Goal: Task Accomplishment & Management: Complete application form

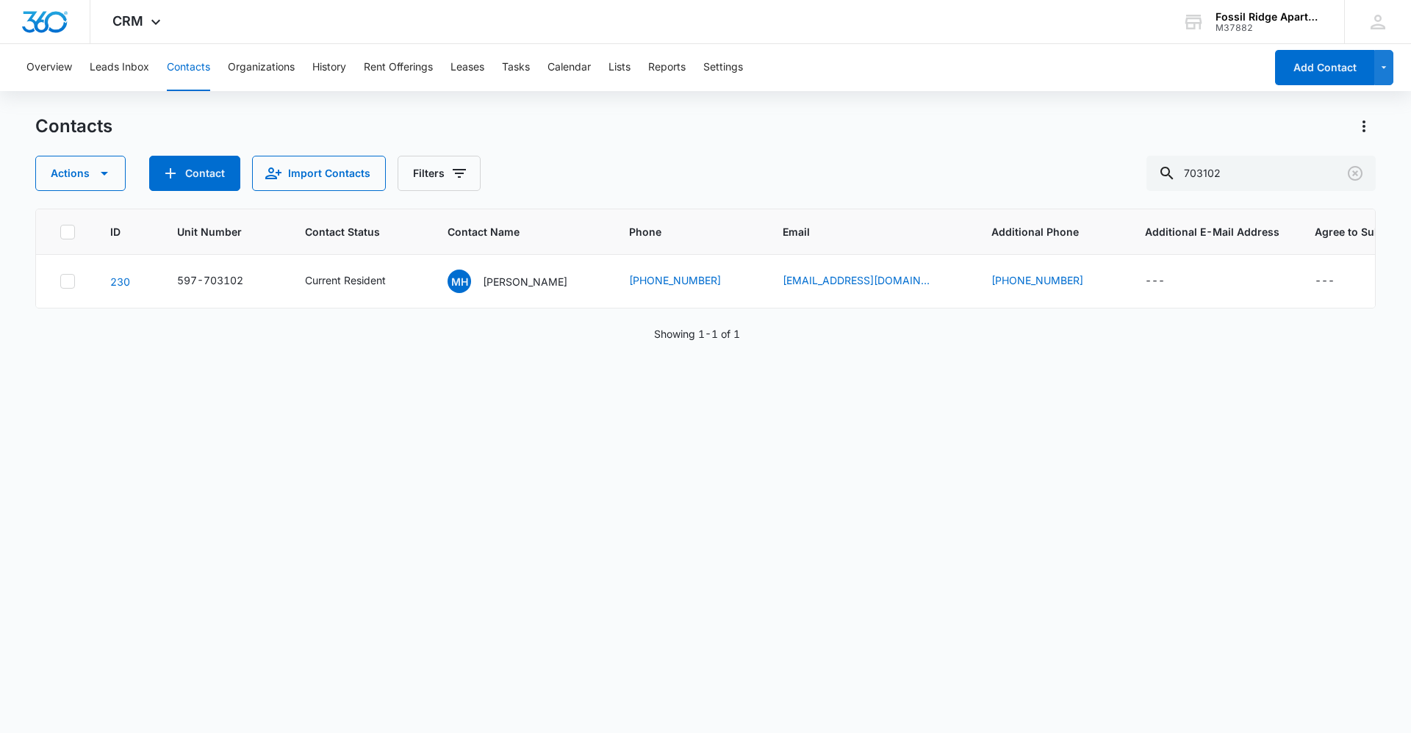
drag, startPoint x: 1260, startPoint y: 171, endPoint x: 877, endPoint y: 157, distance: 383.9
click at [877, 157] on div "Actions Contact Import Contacts Filters 703102" at bounding box center [705, 173] width 1341 height 35
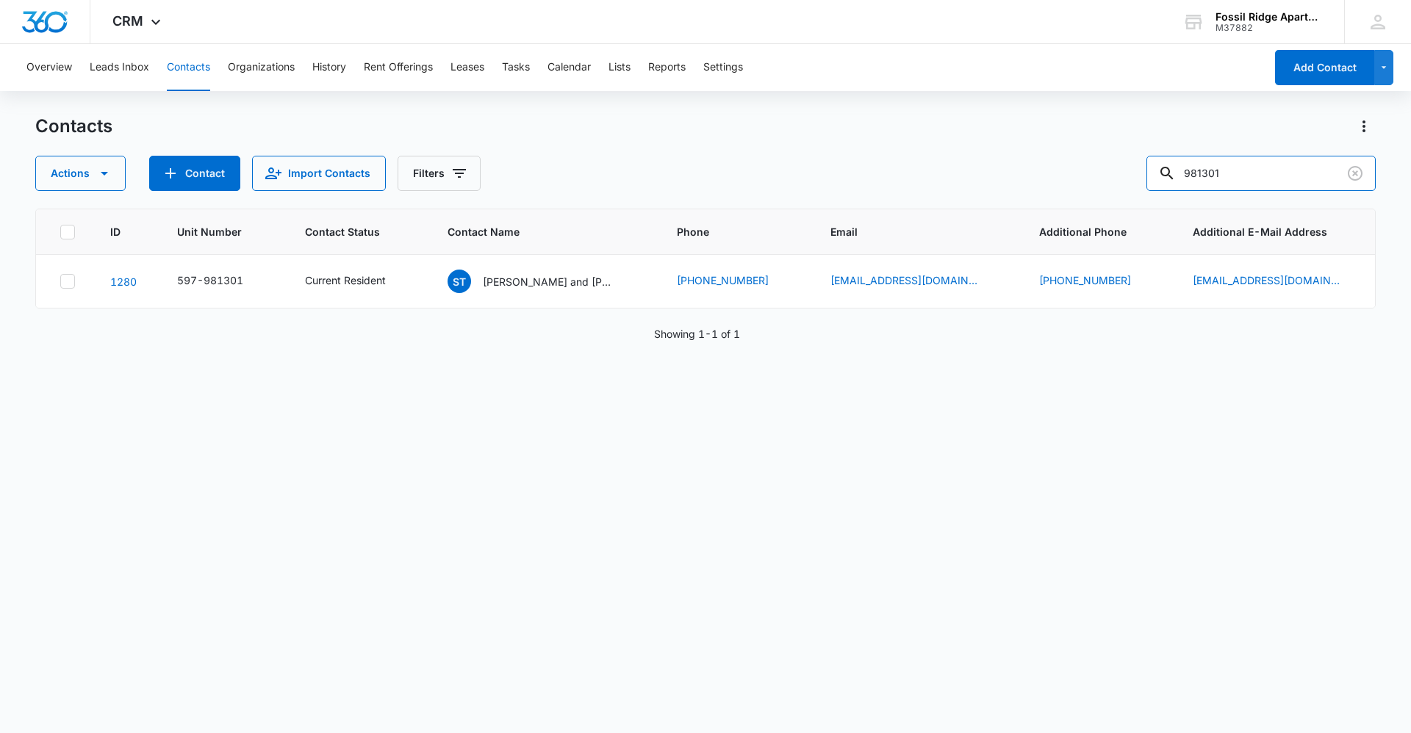
drag, startPoint x: 1288, startPoint y: 175, endPoint x: 737, endPoint y: 210, distance: 551.6
click at [737, 210] on div "Contacts Actions Contact Import Contacts Filters 981301 ID Unit Number Contact …" at bounding box center [705, 423] width 1341 height 617
type input "887207"
drag, startPoint x: 1231, startPoint y: 153, endPoint x: 1133, endPoint y: 174, distance: 100.0
click at [1126, 179] on div "Contacts Actions Contact Import Contacts Filters 887207" at bounding box center [705, 153] width 1341 height 76
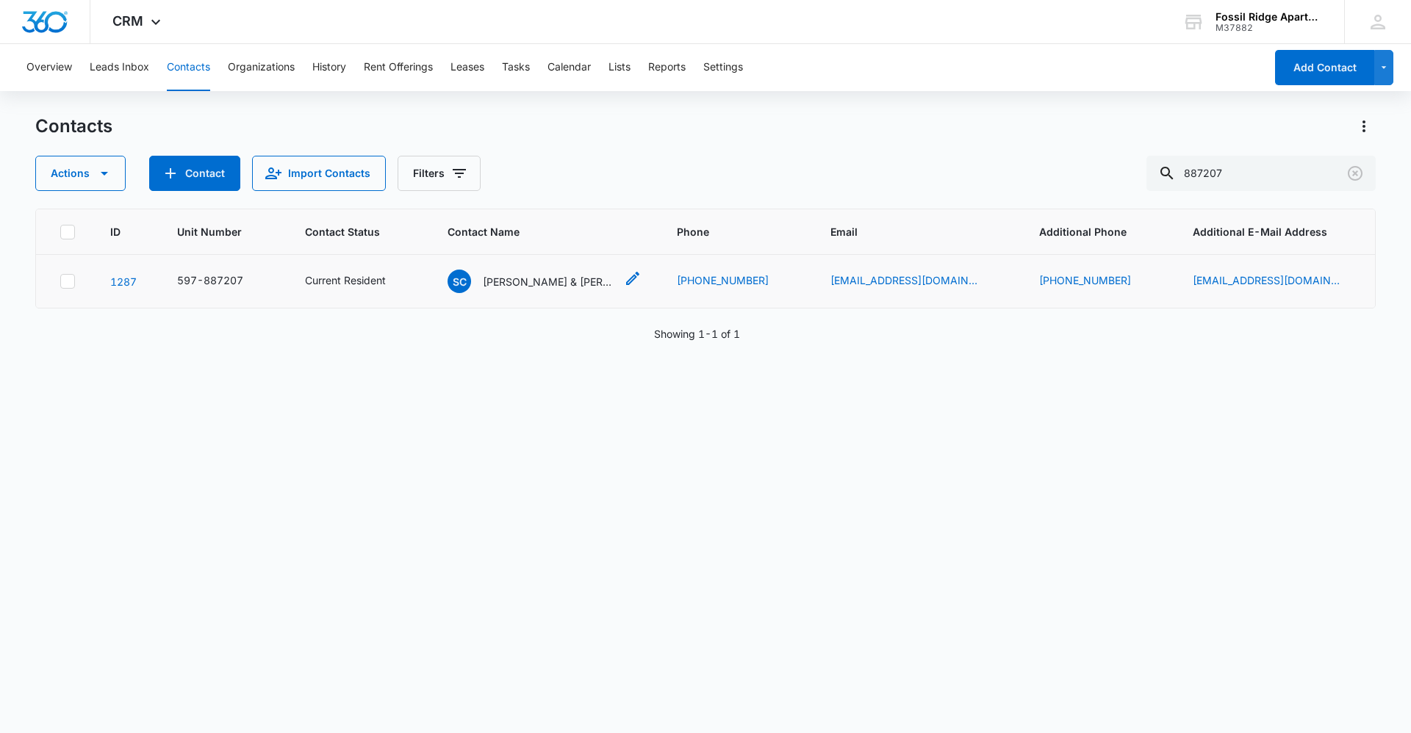
click at [527, 284] on p "[PERSON_NAME] & [PERSON_NAME]" at bounding box center [549, 281] width 132 height 15
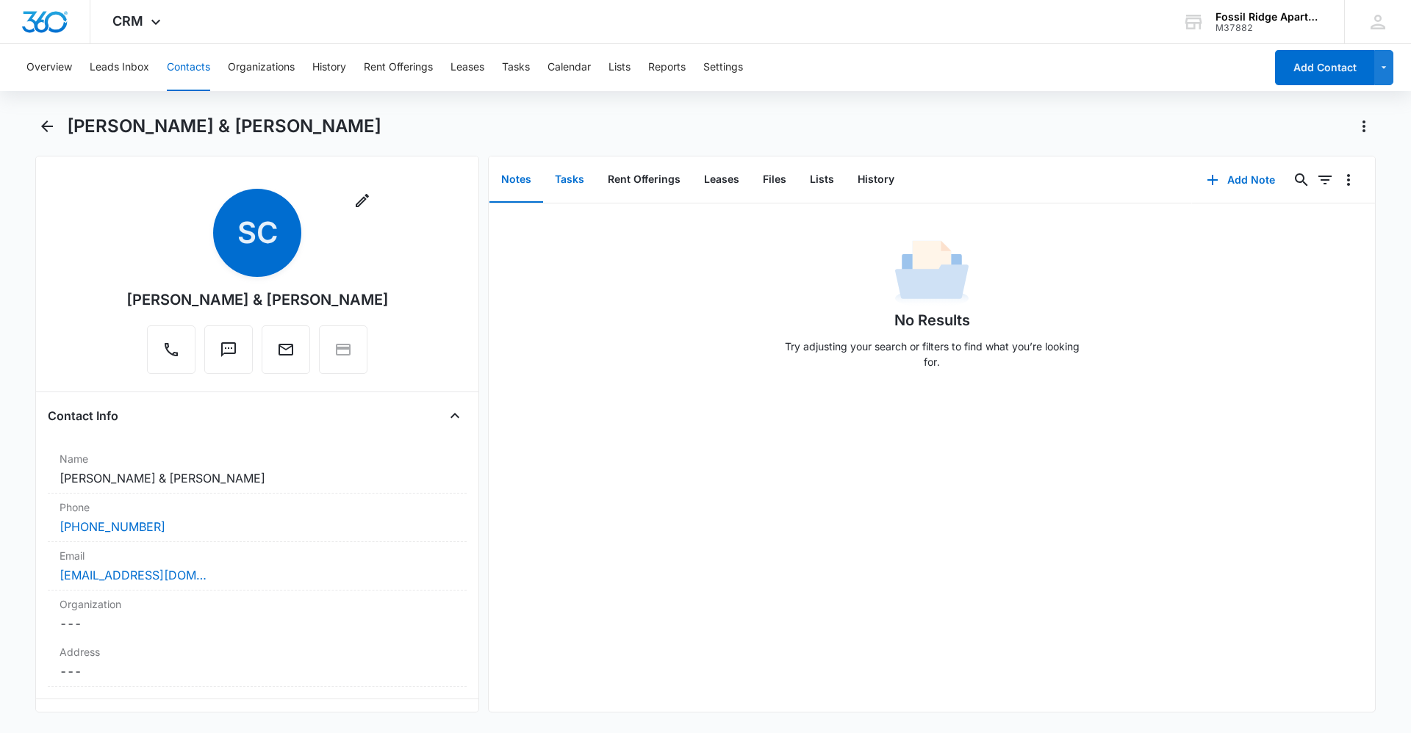
click at [575, 186] on button "Tasks" at bounding box center [569, 180] width 53 height 46
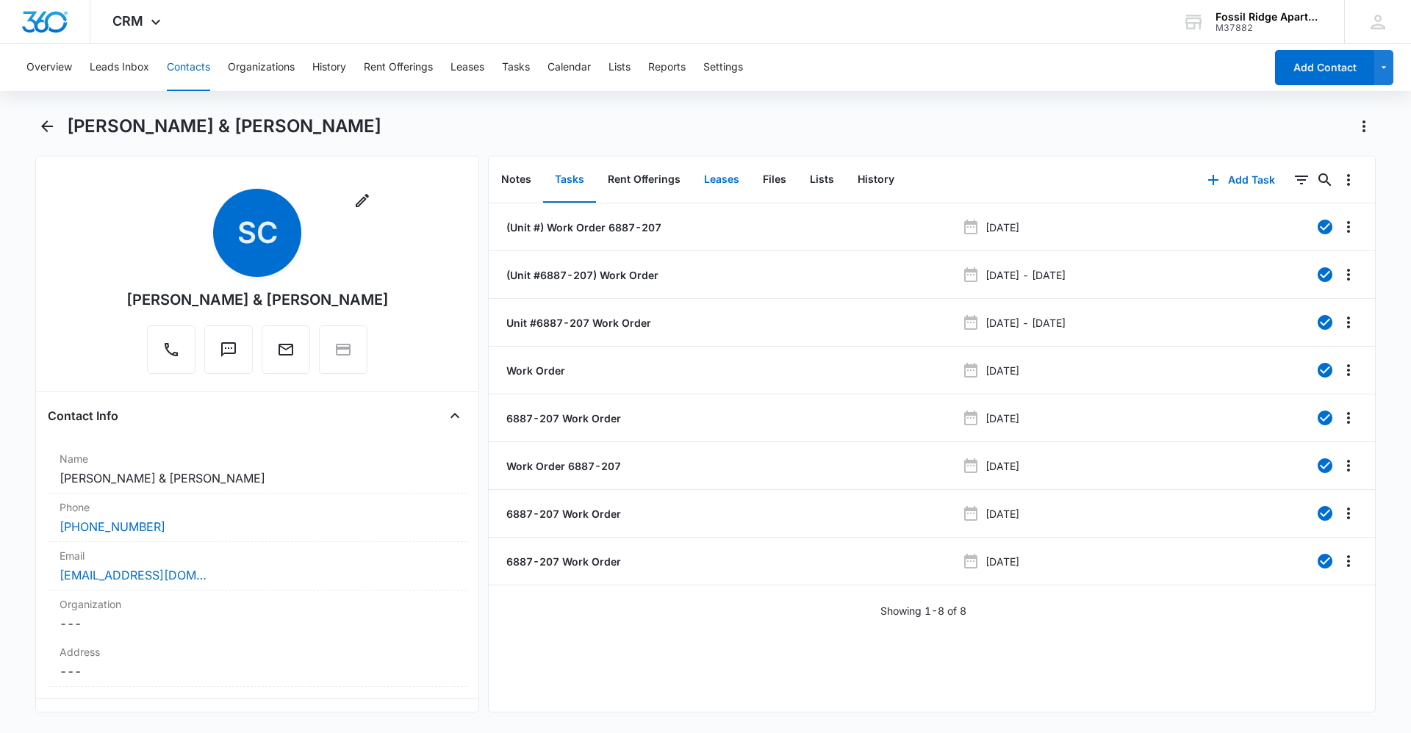
click at [725, 187] on button "Leases" at bounding box center [721, 180] width 59 height 46
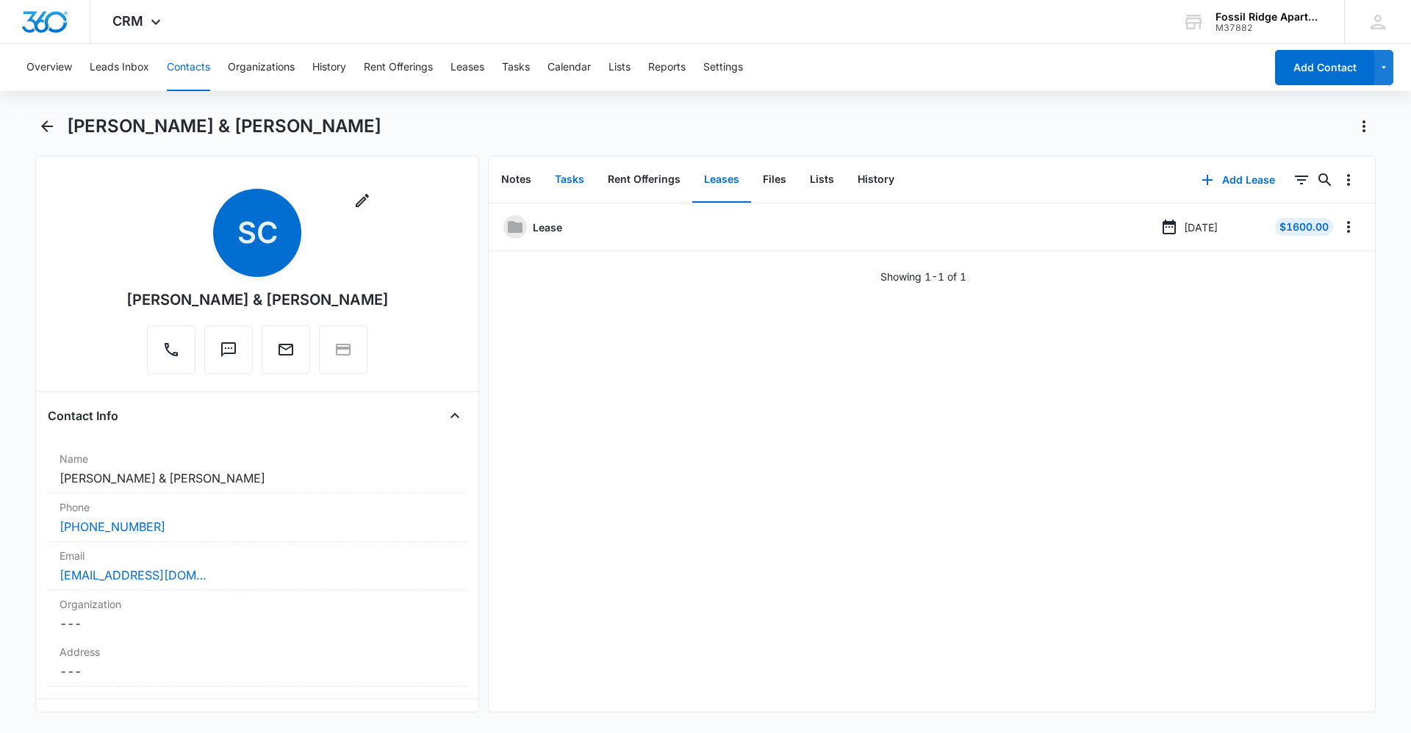
click at [570, 175] on button "Tasks" at bounding box center [569, 180] width 53 height 46
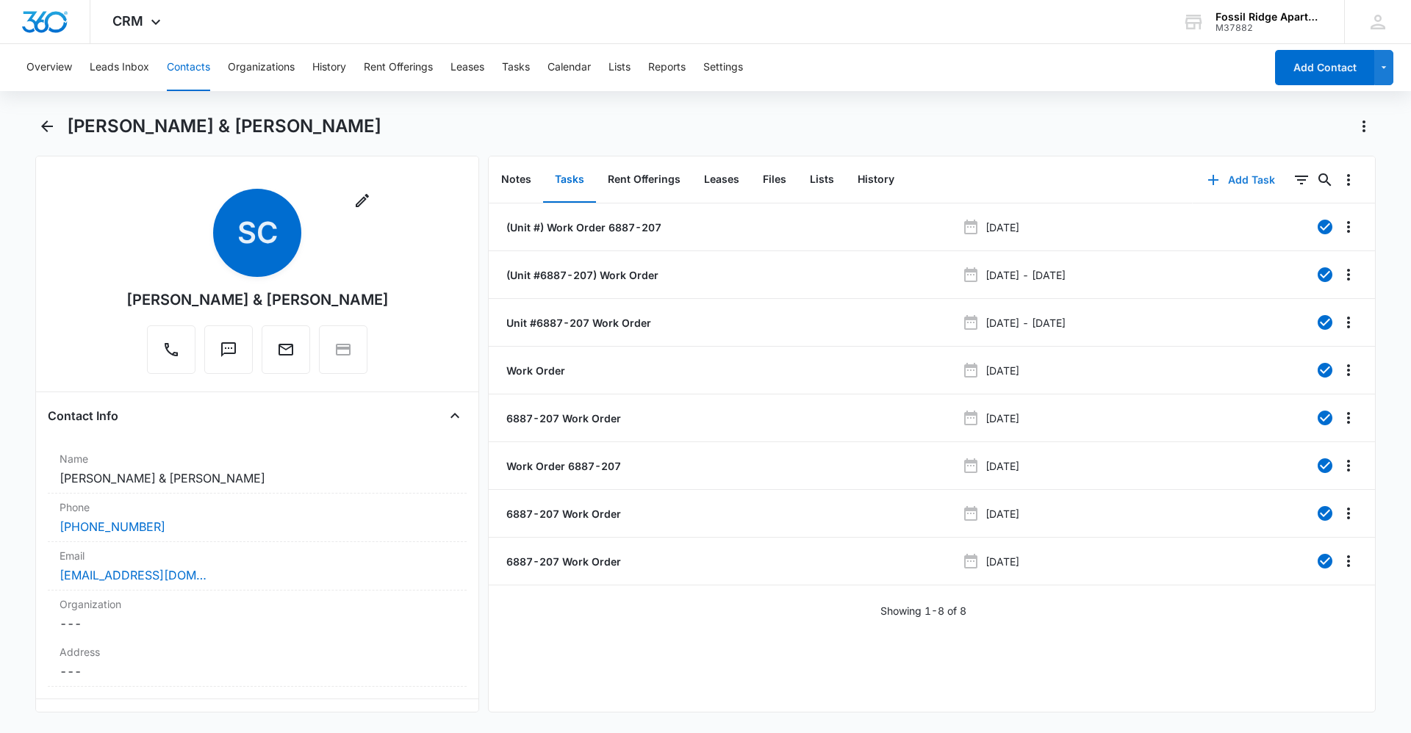
click at [1246, 180] on button "Add Task" at bounding box center [1241, 179] width 97 height 35
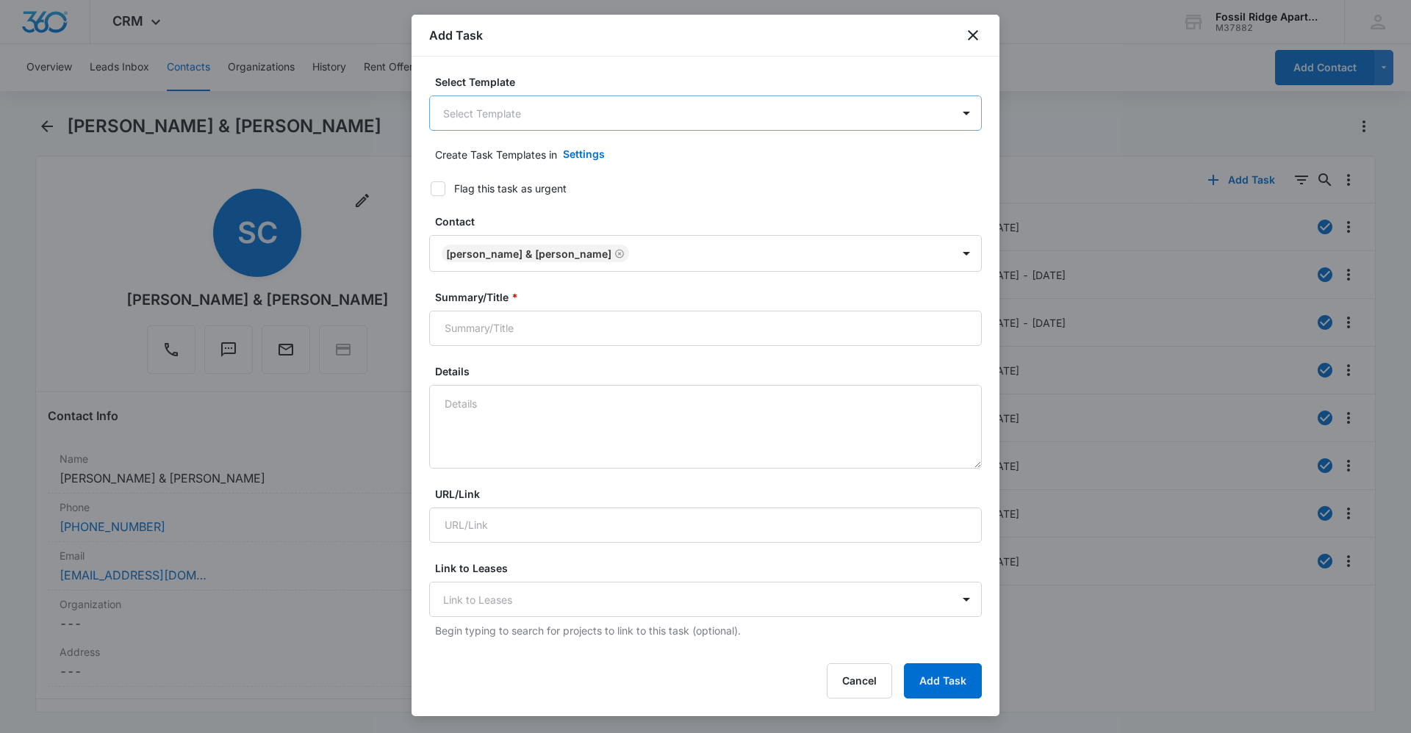
click at [563, 113] on body "CRM Apps Reputation Websites Forms CRM Email Social Content Ads Intelligence Fi…" at bounding box center [705, 366] width 1411 height 733
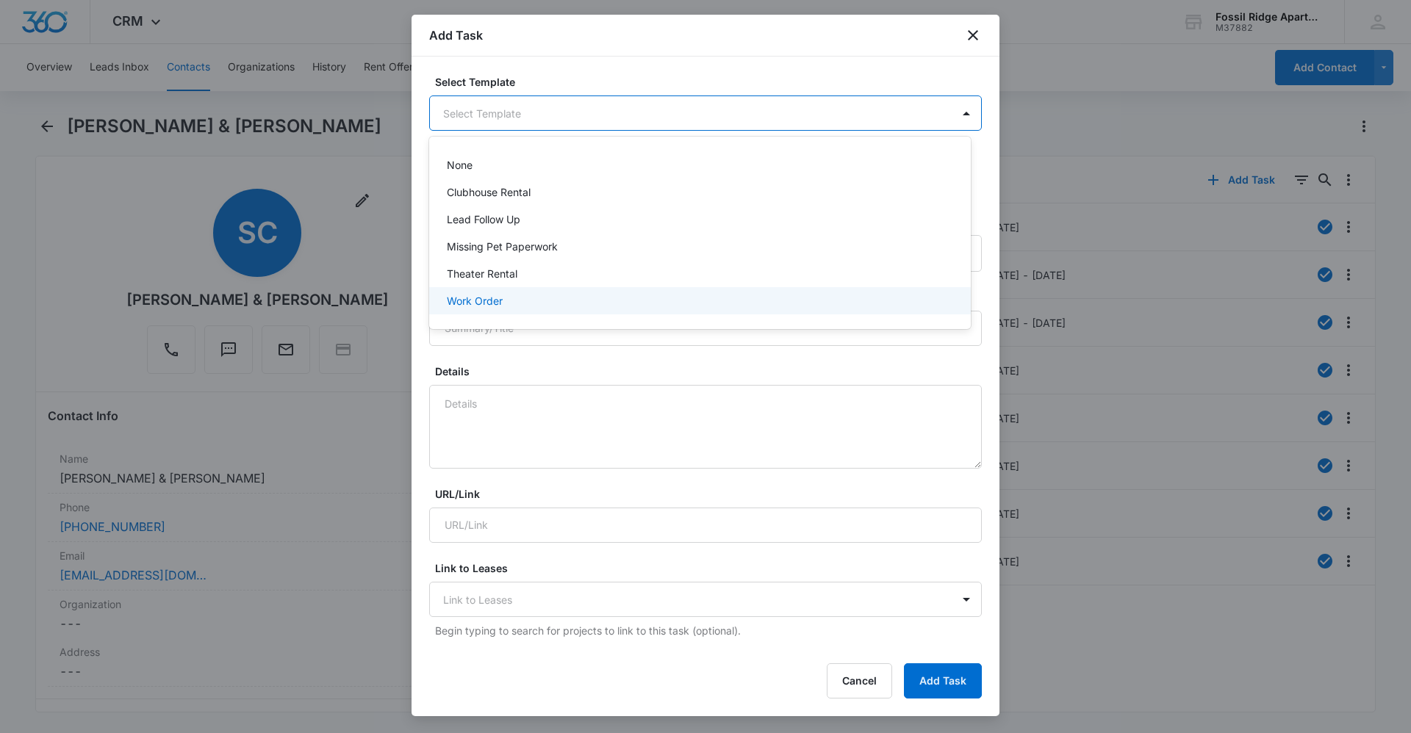
click at [552, 302] on div "Work Order" at bounding box center [698, 300] width 503 height 15
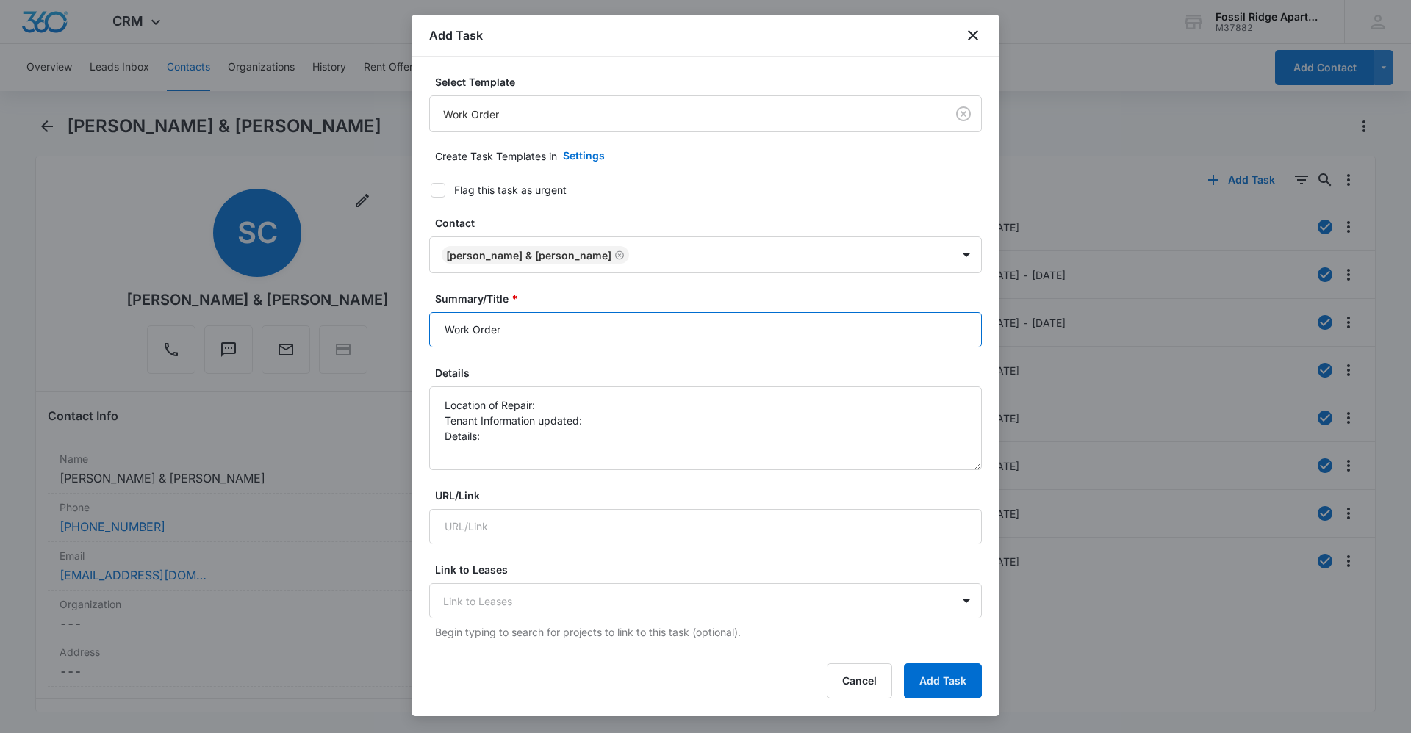
click at [584, 332] on input "Work Order" at bounding box center [705, 329] width 553 height 35
type input "Work Order 6887-207"
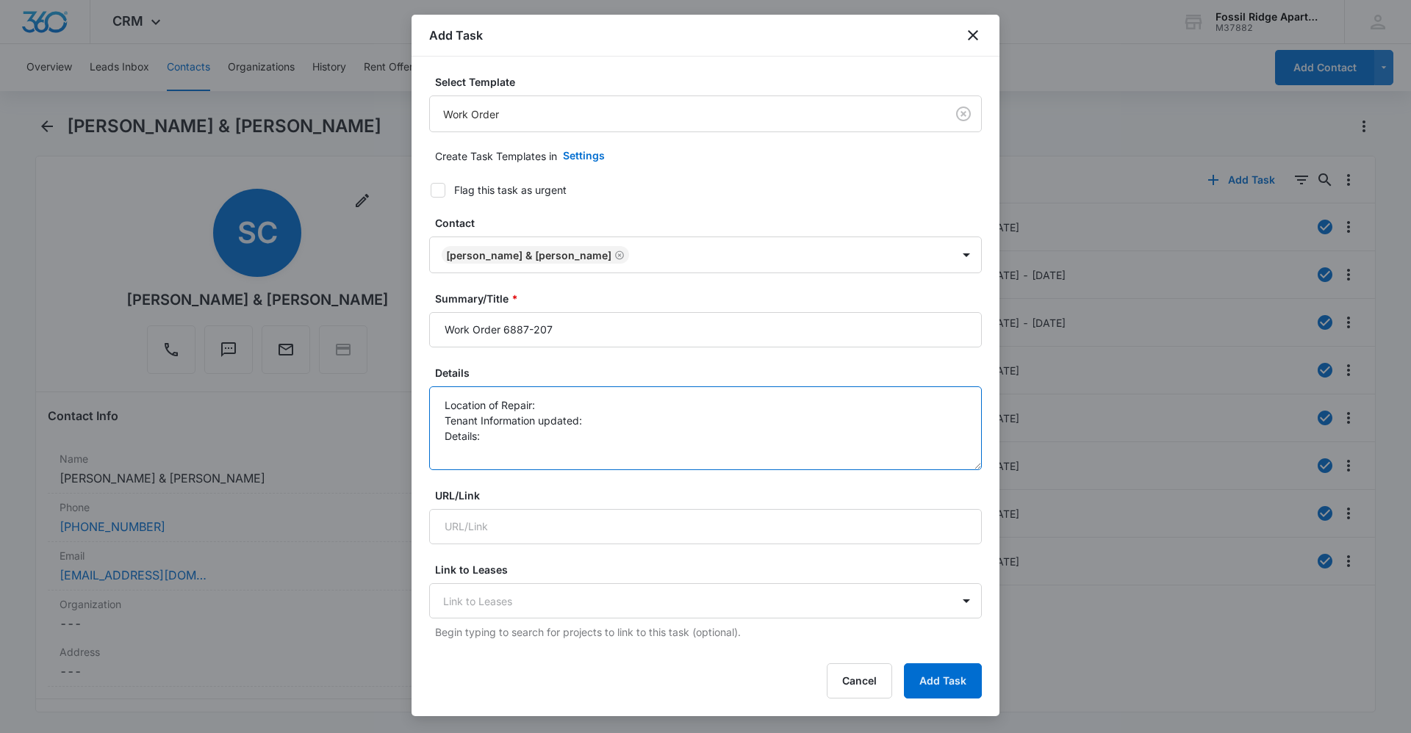
click at [589, 403] on textarea "Location of Repair: Tenant Information updated: Details:" at bounding box center [705, 429] width 553 height 84
drag, startPoint x: 670, startPoint y: 445, endPoint x: 672, endPoint y: 437, distance: 8.4
click at [866, 453] on textarea "Location of Repair: garbage disposal Tenant Information updated: yes Details: g…" at bounding box center [705, 429] width 553 height 84
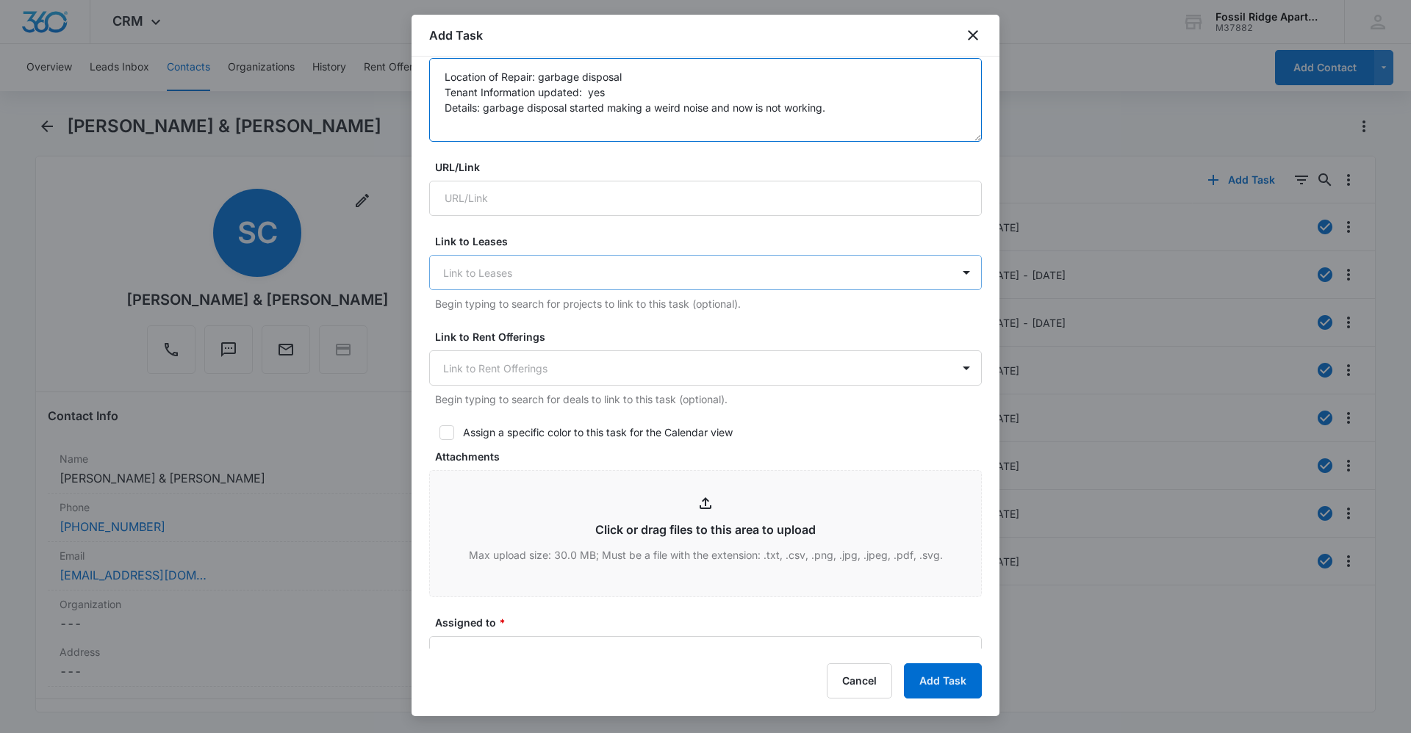
scroll to position [367, 0]
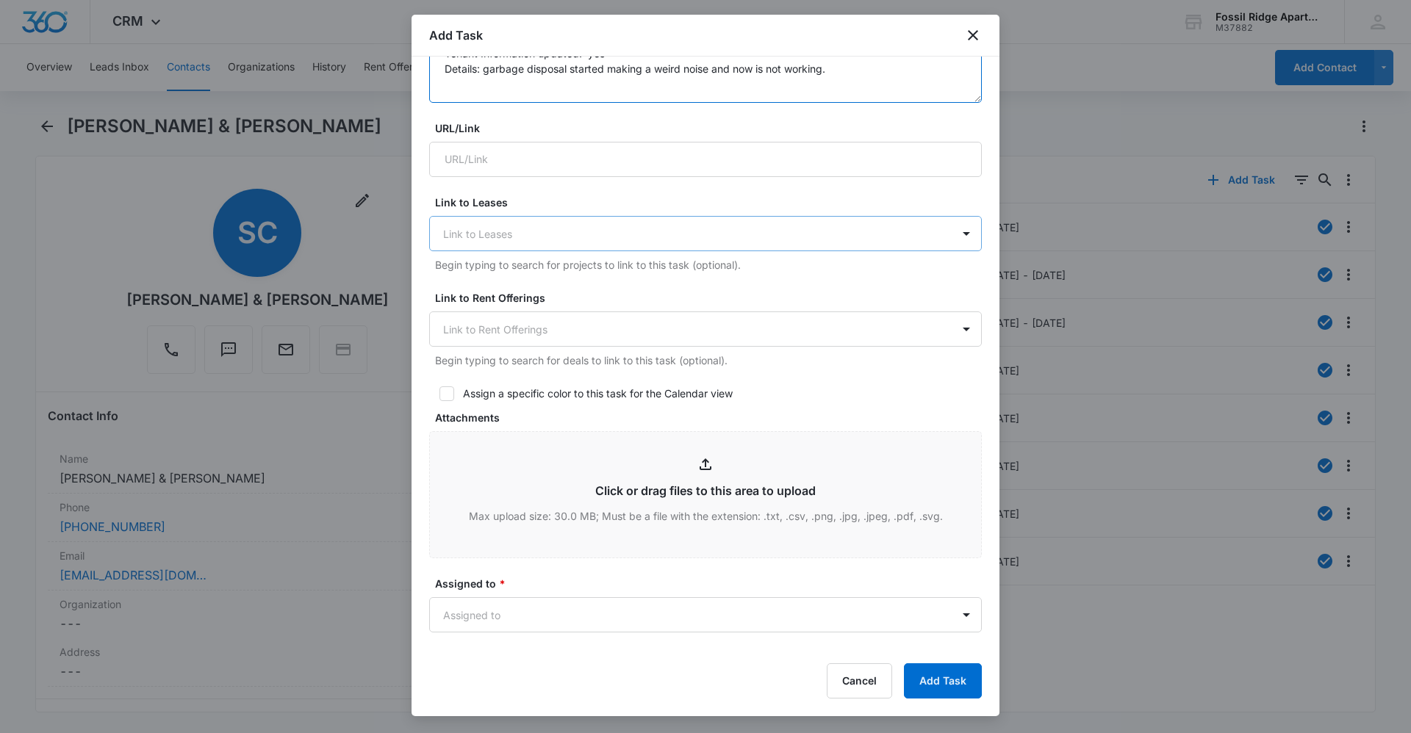
type textarea "Location of Repair: garbage disposal Tenant Information updated: yes Details: g…"
click at [570, 229] on div at bounding box center [696, 234] width 507 height 18
click at [573, 191] on form "Select Template Work Order Create Task Templates in Settings Flag this task as …" at bounding box center [705, 350] width 553 height 1287
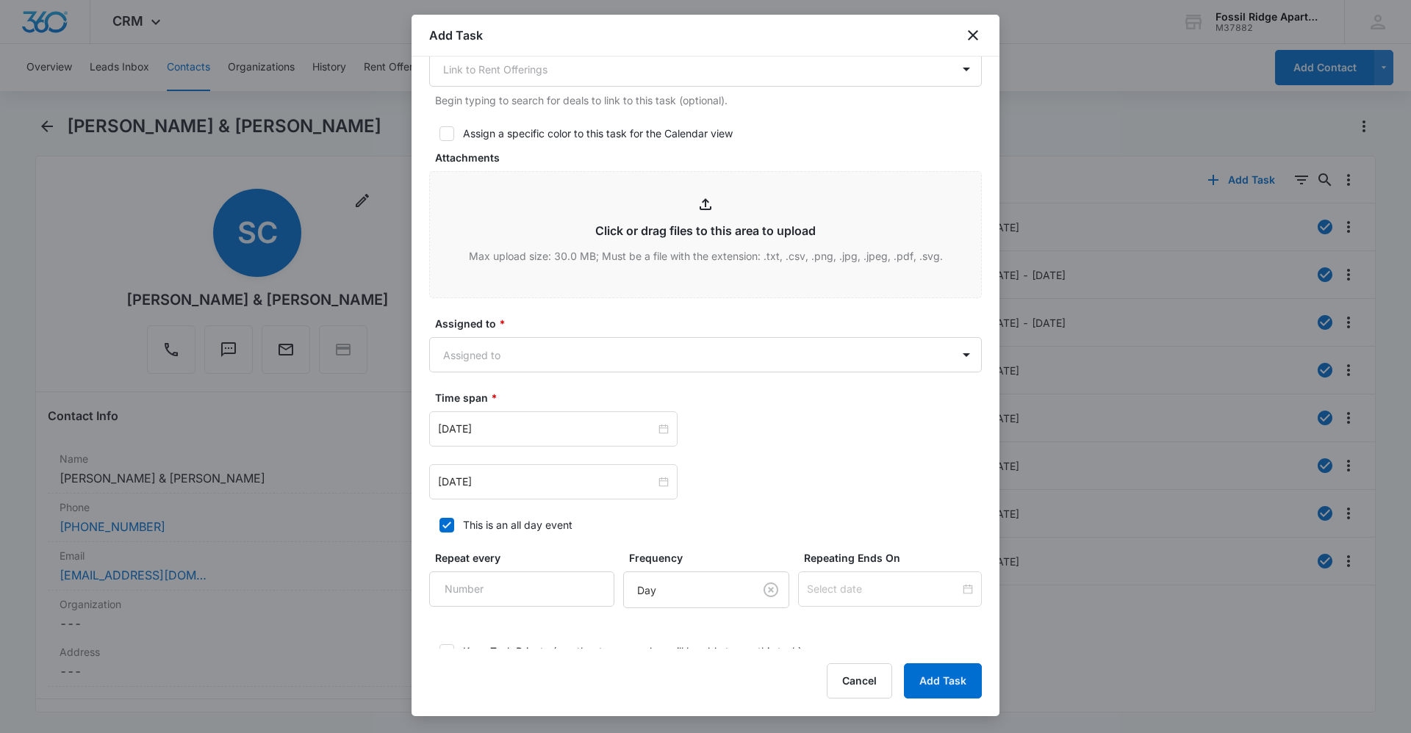
scroll to position [661, 0]
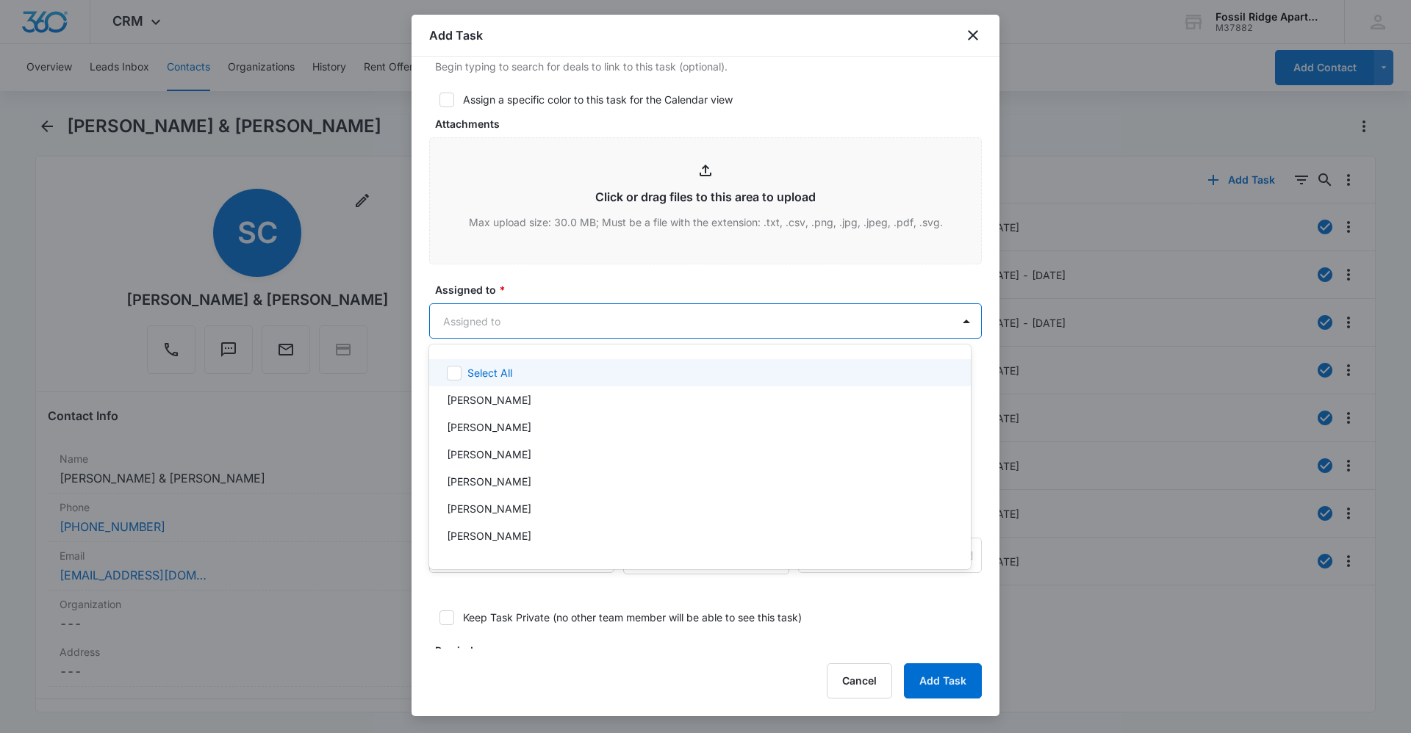
click at [653, 304] on body "CRM Apps Reputation Websites Forms CRM Email Social Content Ads Intelligence Fi…" at bounding box center [705, 366] width 1411 height 733
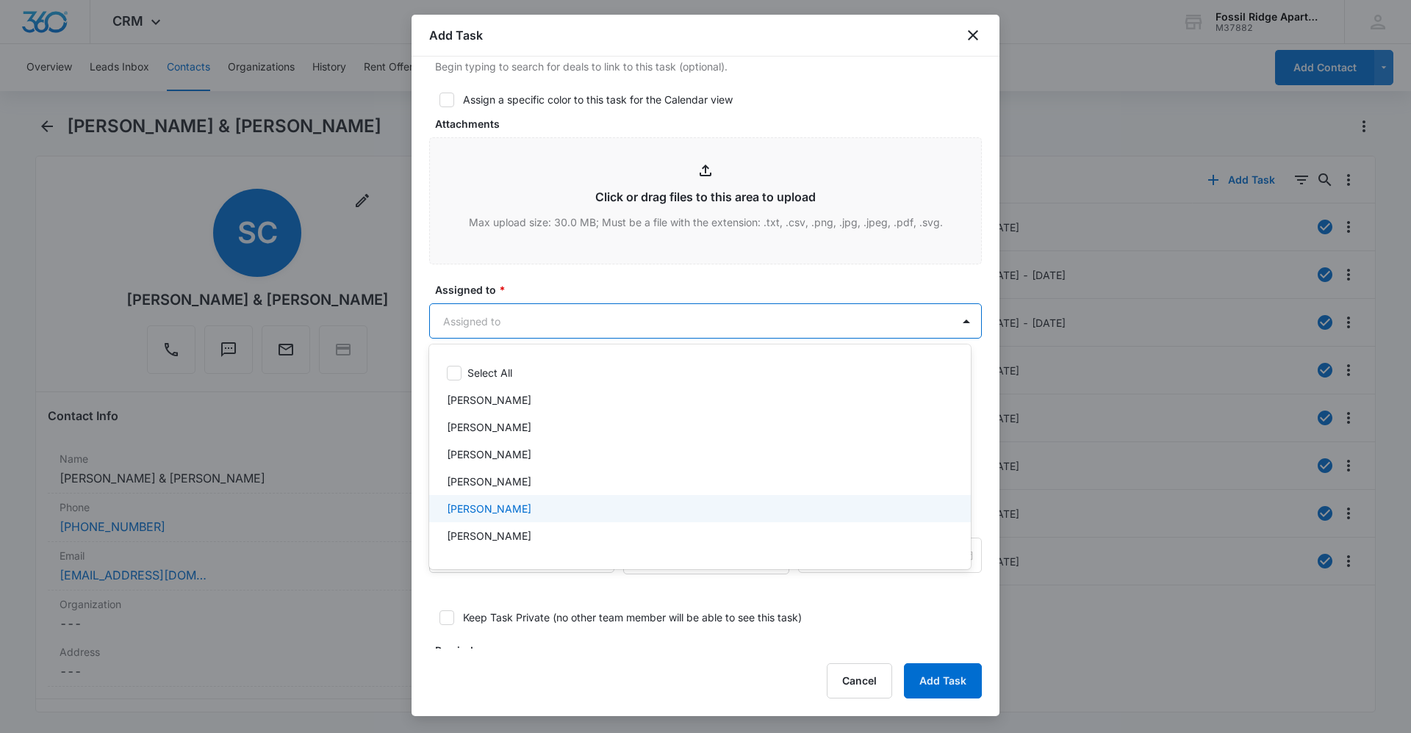
click at [528, 511] on div "[PERSON_NAME]" at bounding box center [698, 508] width 503 height 15
click at [556, 285] on div at bounding box center [705, 366] width 1411 height 733
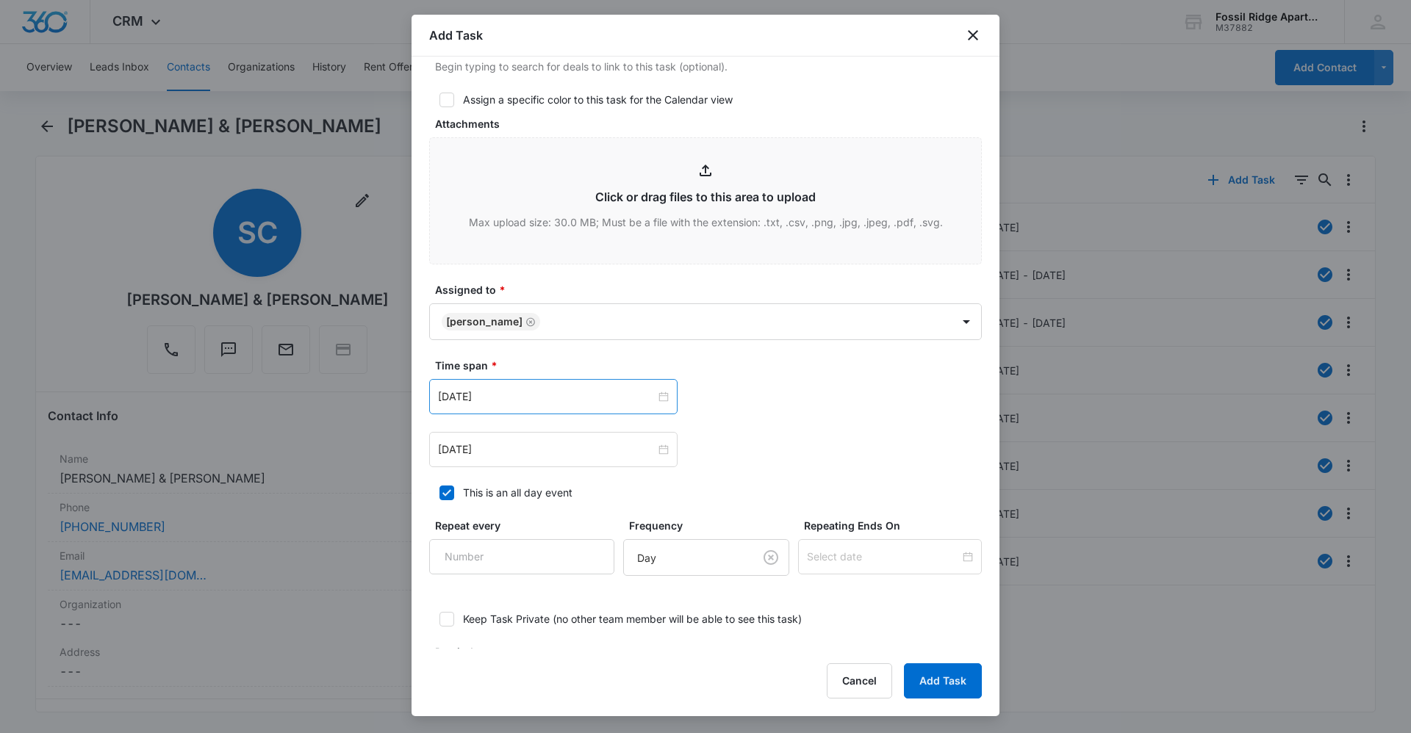
click at [670, 397] on div "[DATE]" at bounding box center [553, 396] width 248 height 35
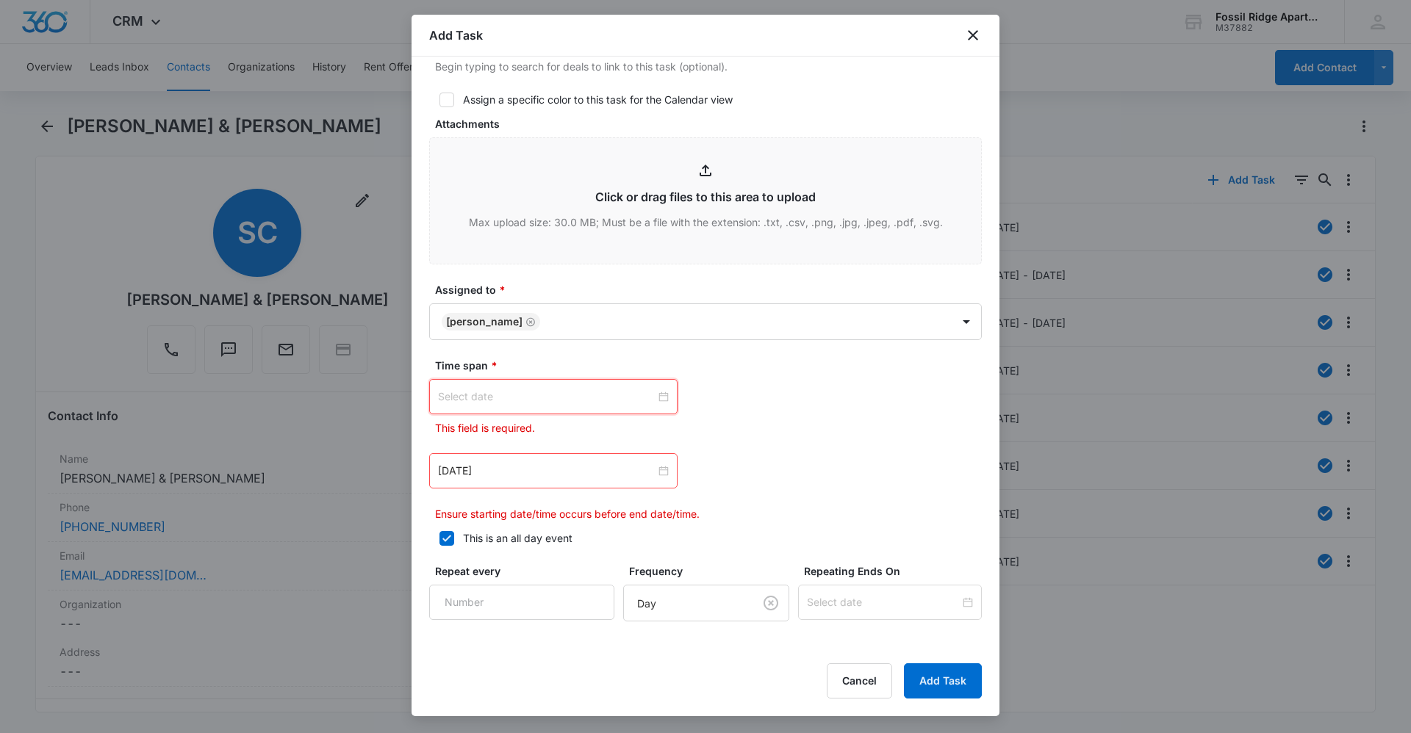
click at [658, 395] on div at bounding box center [553, 397] width 231 height 16
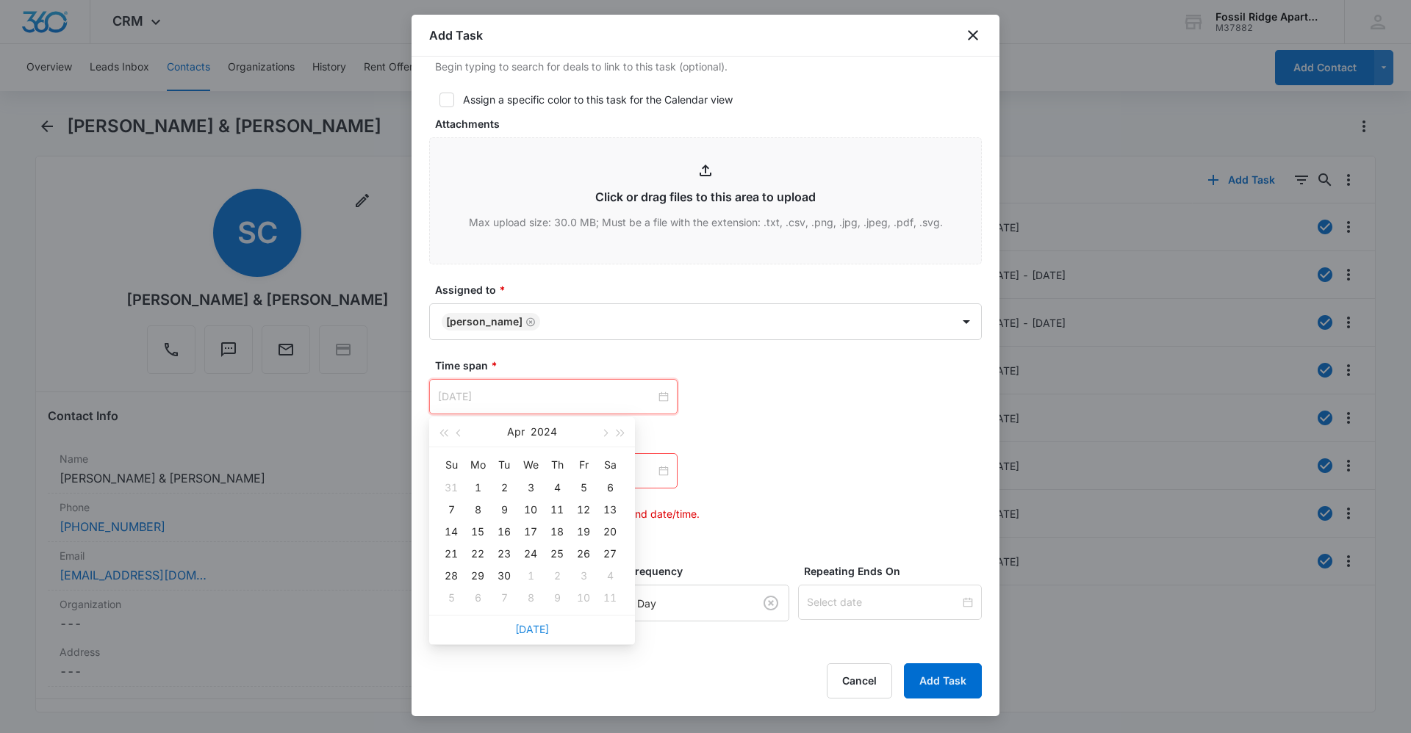
type input "[DATE]"
click at [539, 630] on link "[DATE]" at bounding box center [532, 629] width 34 height 12
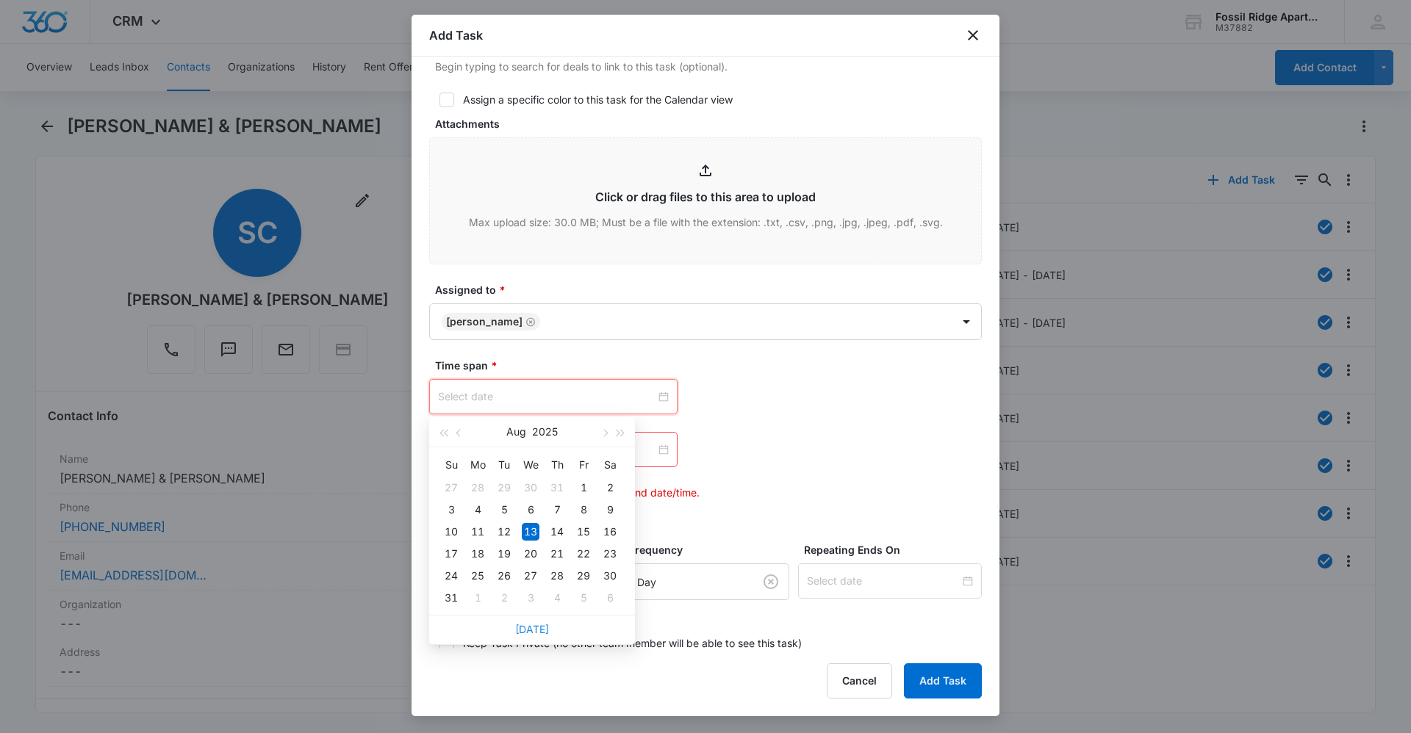
type input "[DATE]"
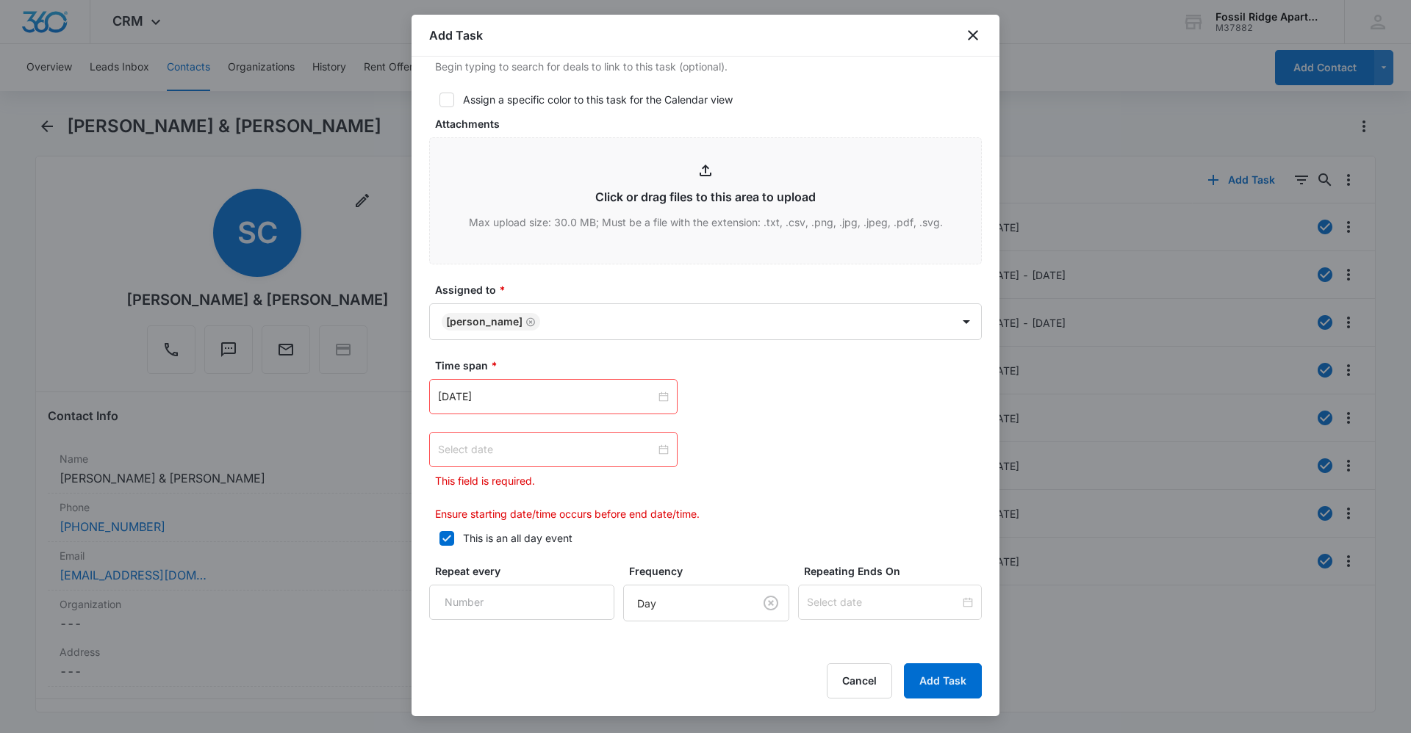
click at [664, 453] on div at bounding box center [553, 450] width 231 height 16
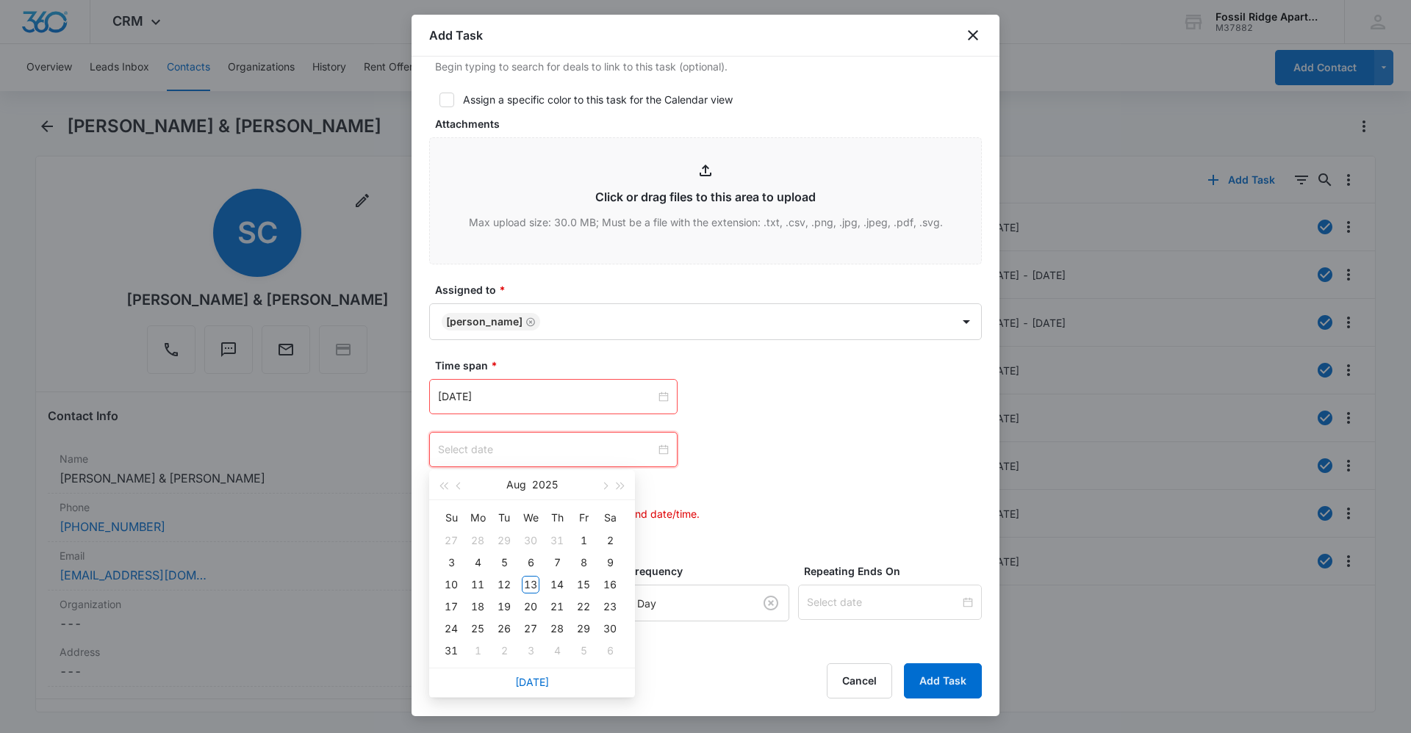
click at [661, 450] on div at bounding box center [553, 450] width 231 height 16
type input "[DATE]"
click at [533, 683] on link "[DATE]" at bounding box center [532, 682] width 34 height 12
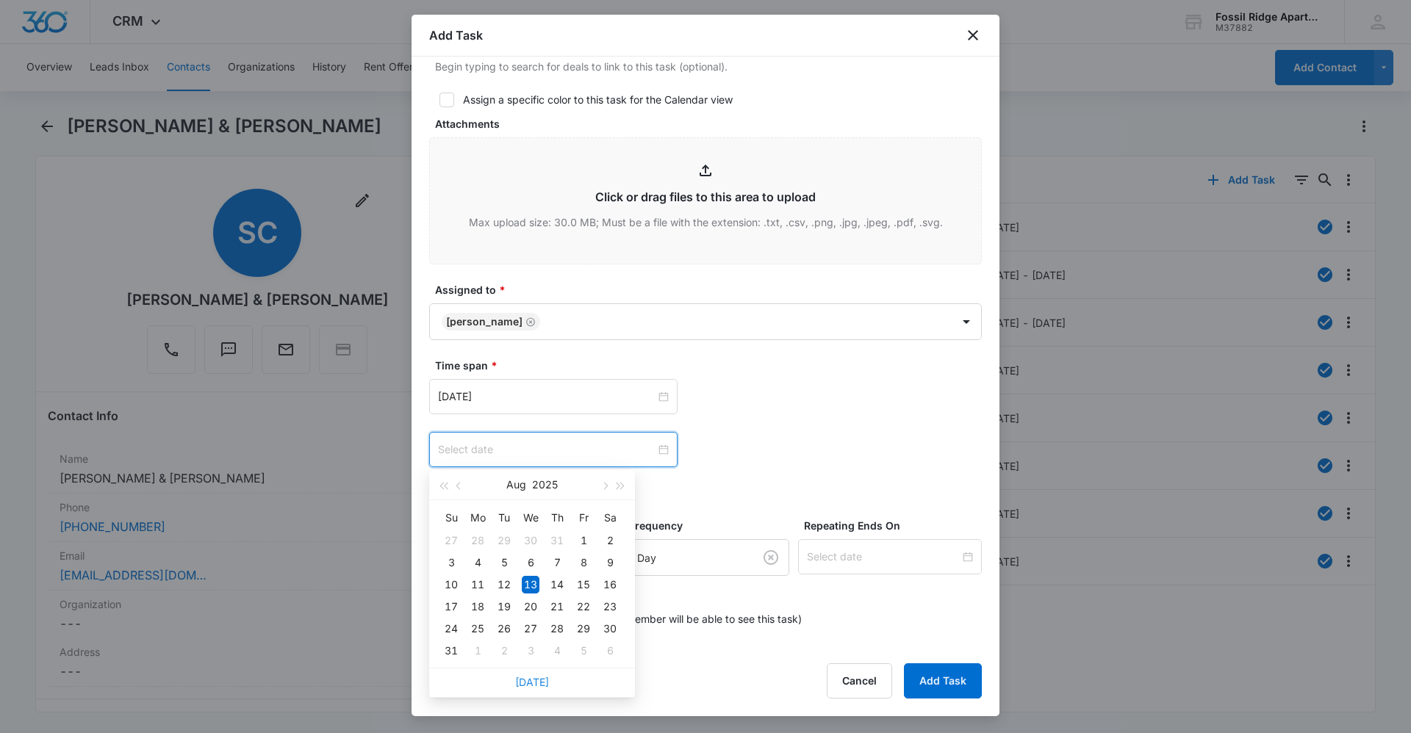
type input "[DATE]"
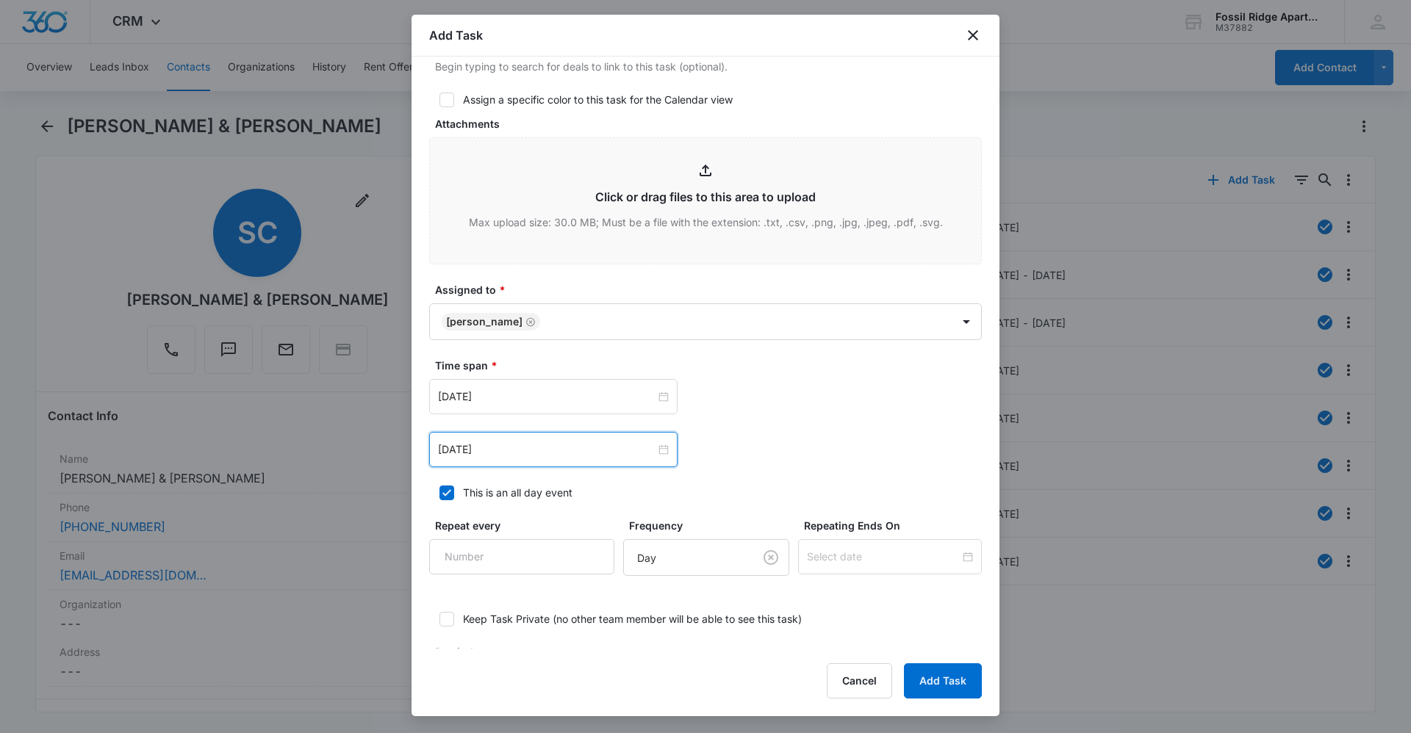
click at [746, 425] on div "[DATE] [DATE] Su Mo Tu We Th Fr Sa 27 28 29 30 31 1 2 3 4 5 6 7 8 9 10 11 12 13…" at bounding box center [705, 423] width 553 height 88
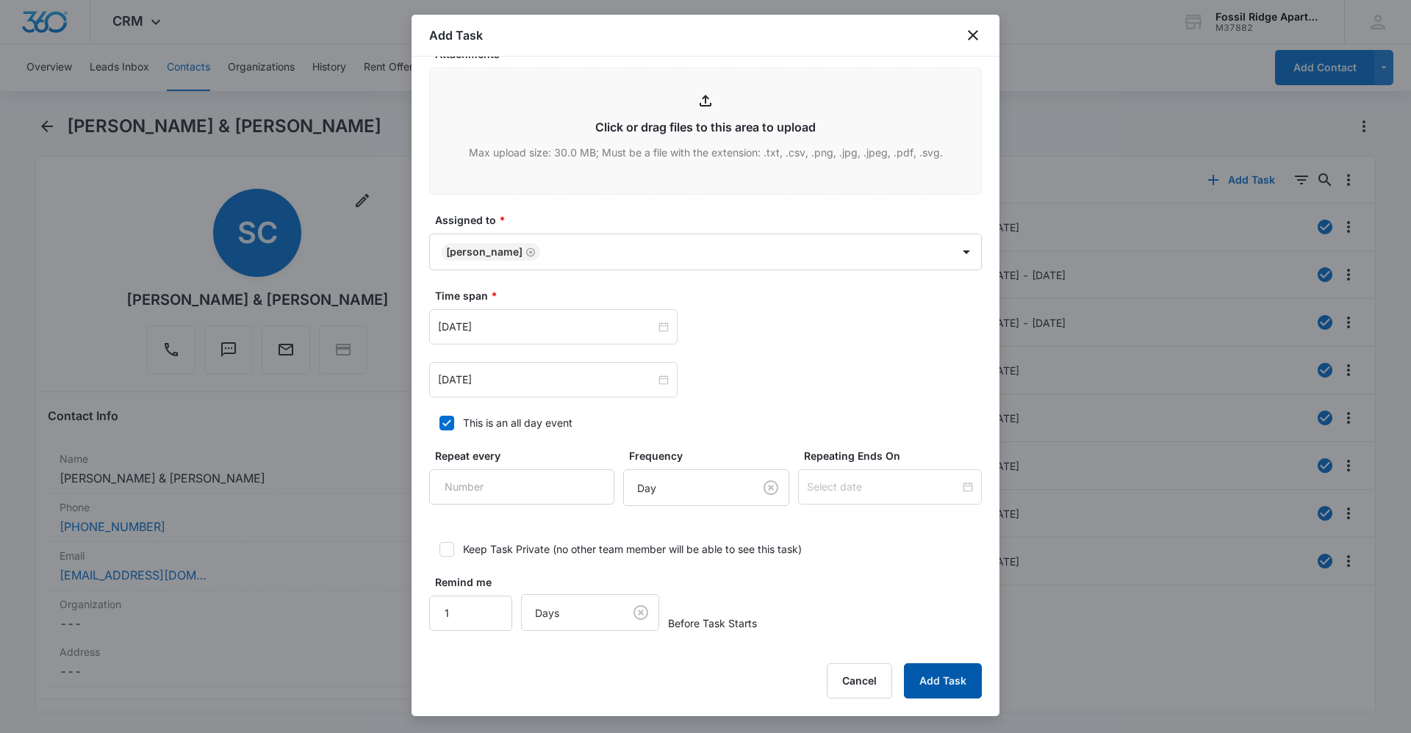
click at [932, 684] on button "Add Task" at bounding box center [943, 681] width 78 height 35
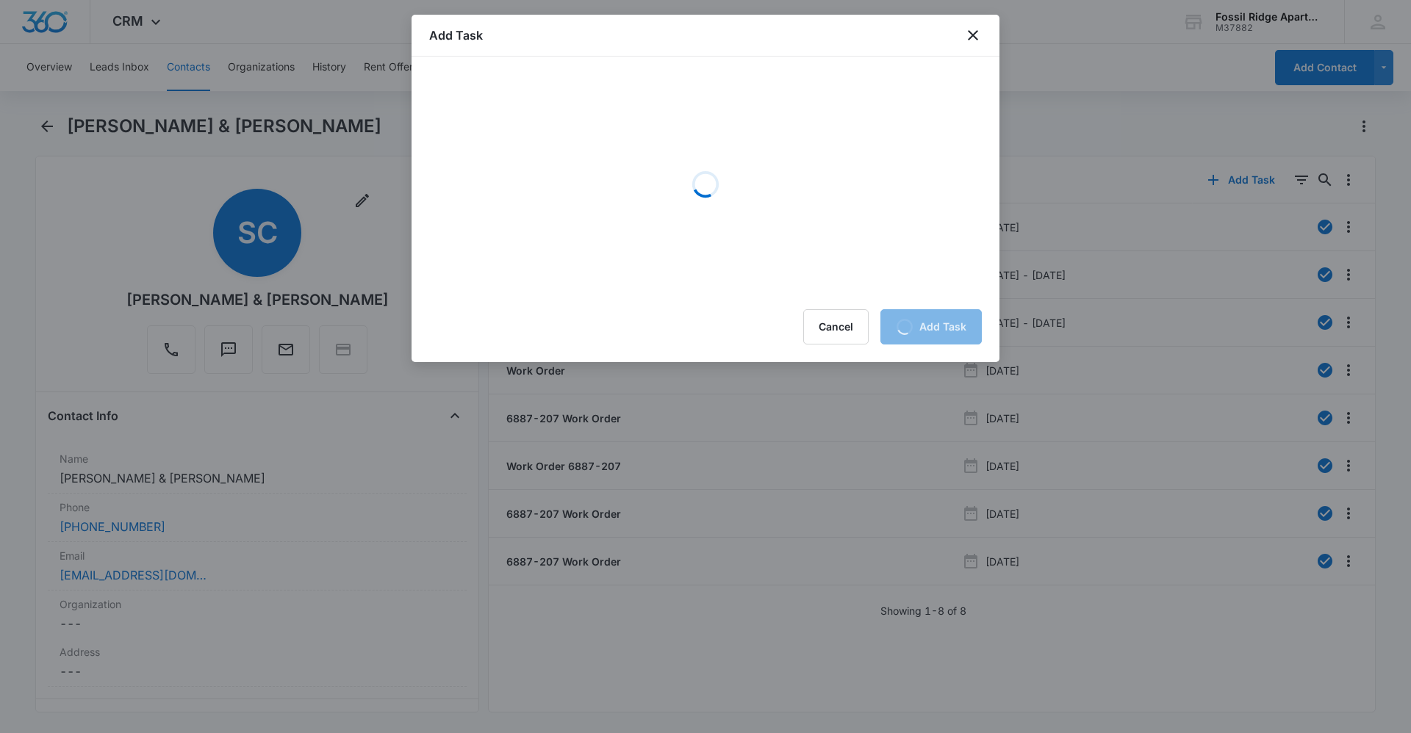
scroll to position [0, 0]
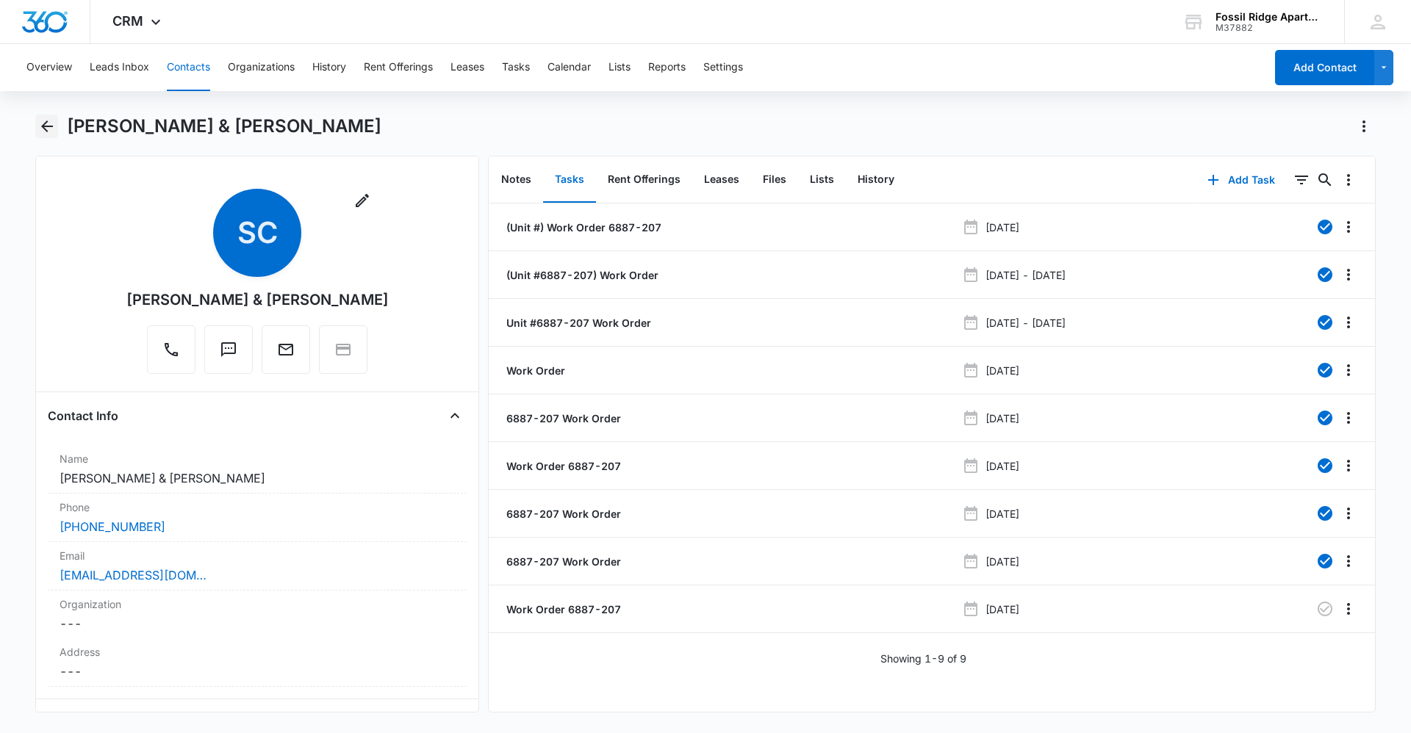
click at [44, 120] on icon "Back" at bounding box center [47, 127] width 18 height 18
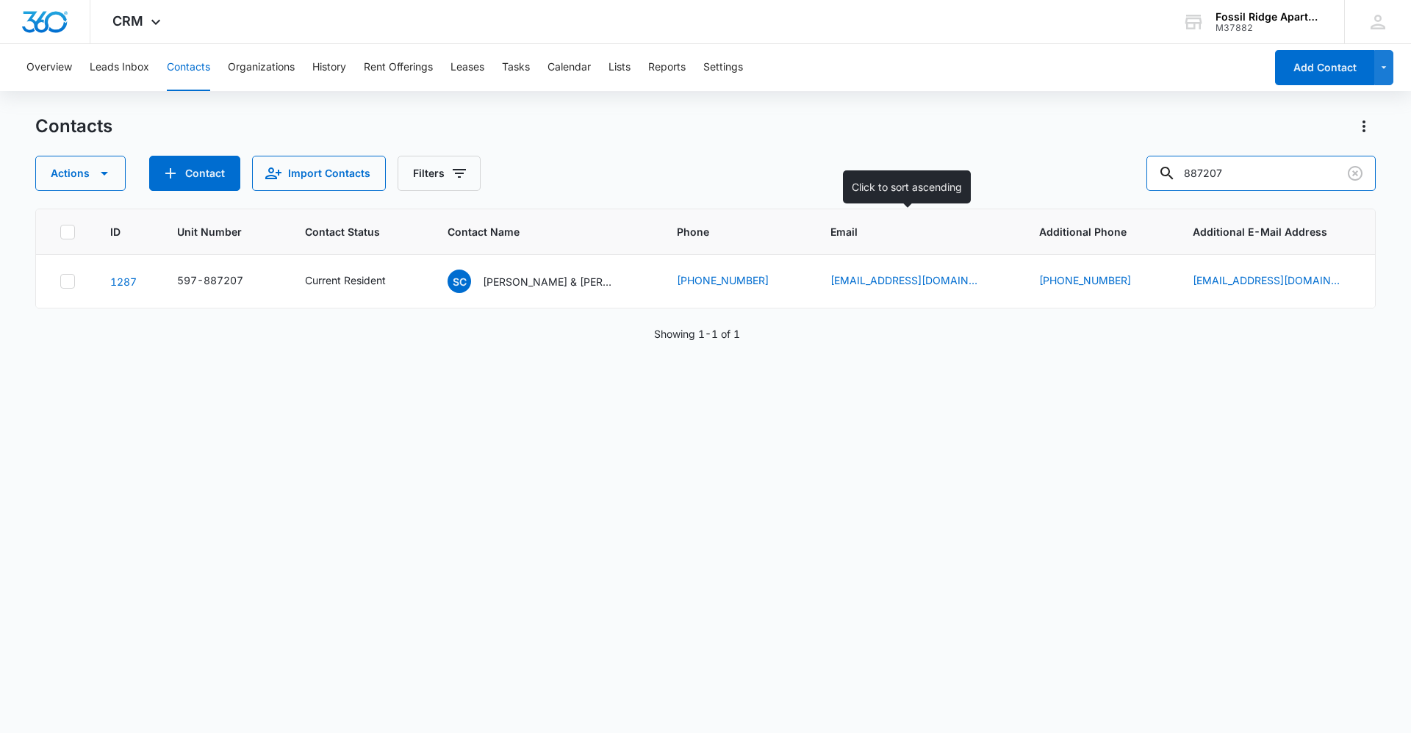
drag, startPoint x: 1259, startPoint y: 179, endPoint x: 766, endPoint y: 253, distance: 498.7
click at [766, 253] on div "Contacts Actions Contact Import Contacts Filters 887207 ID Unit Number Contact …" at bounding box center [705, 423] width 1341 height 617
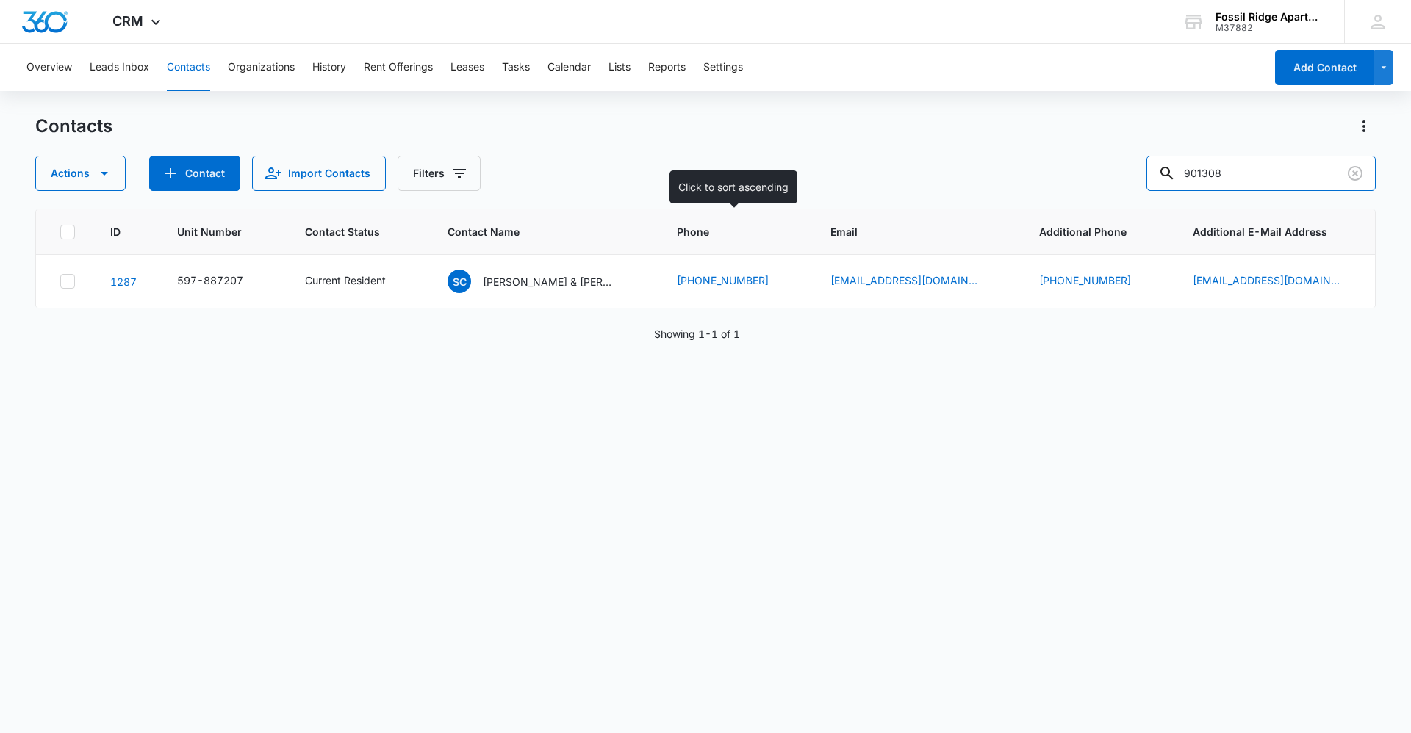
type input "901308"
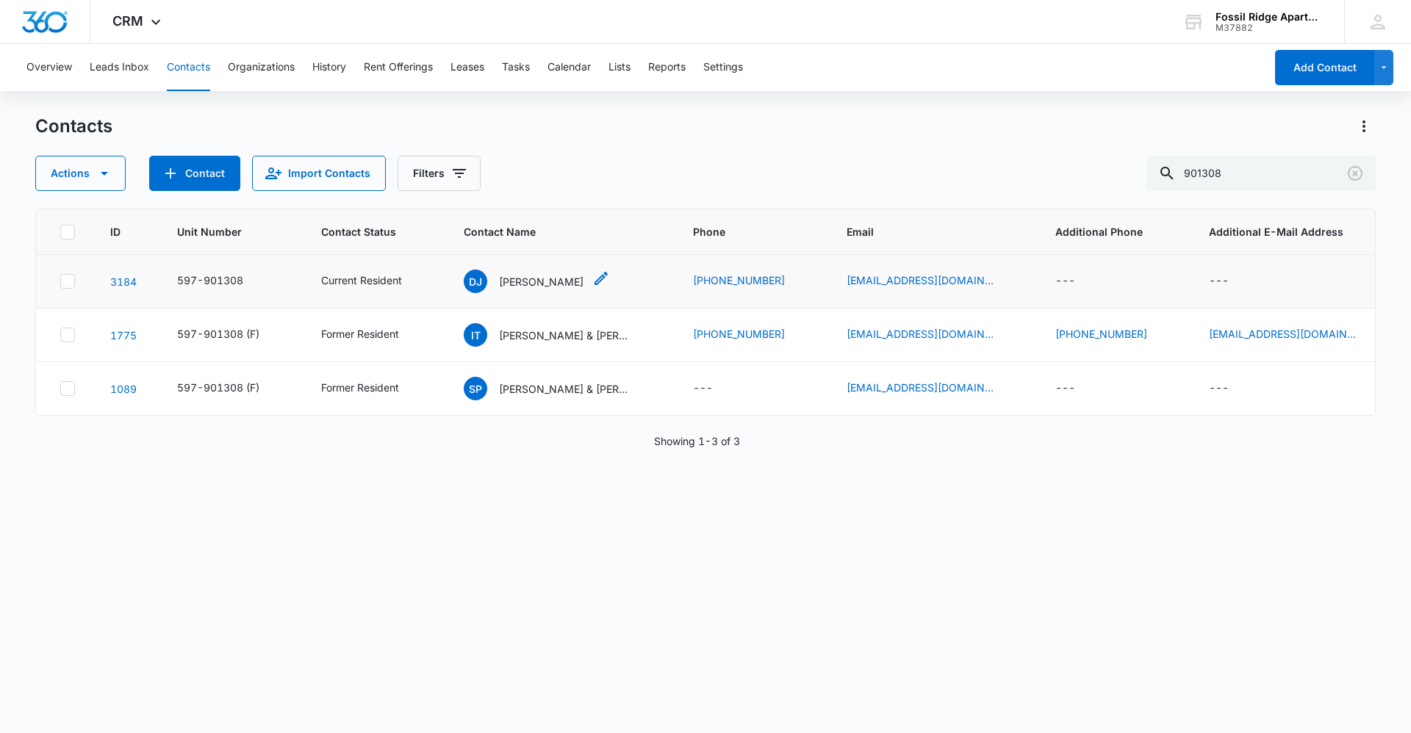
click at [509, 282] on p "[PERSON_NAME]" at bounding box center [541, 281] width 85 height 15
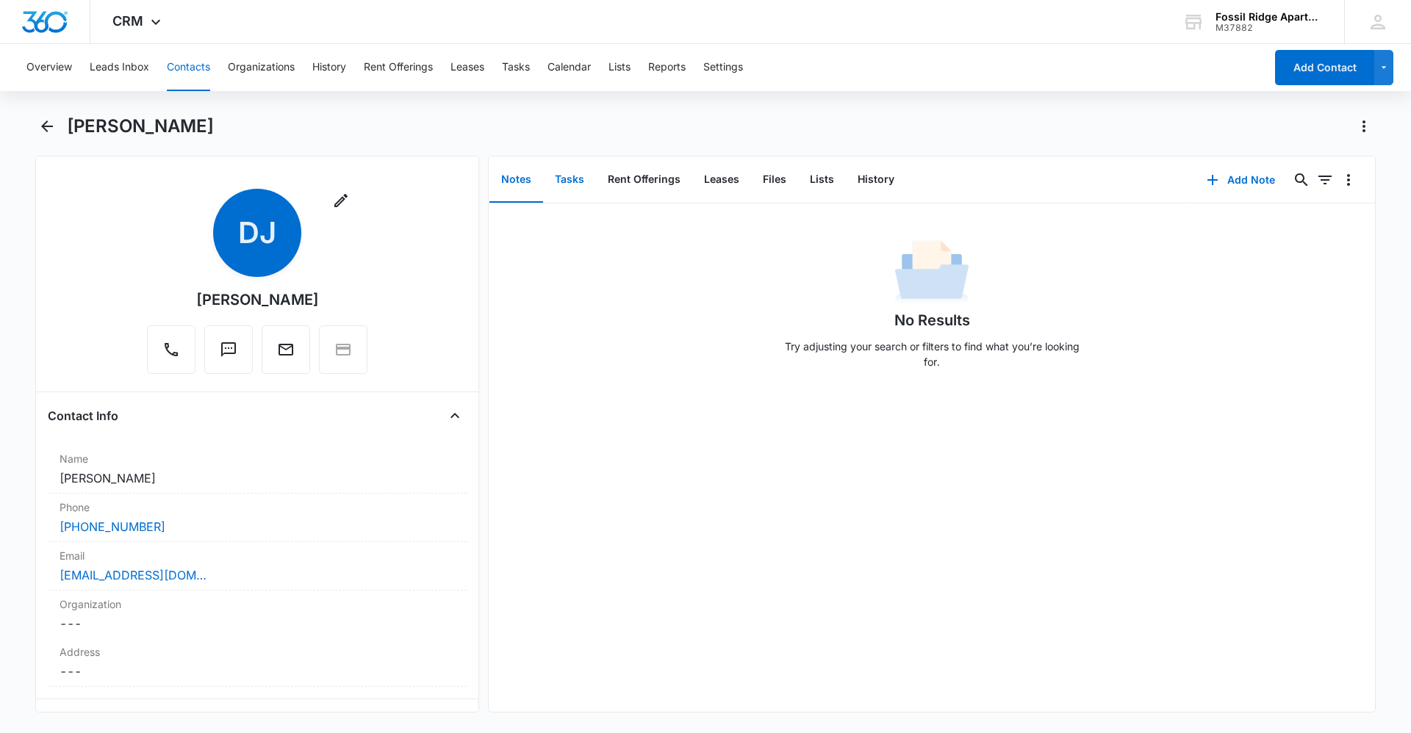
click at [590, 188] on button "Tasks" at bounding box center [569, 180] width 53 height 46
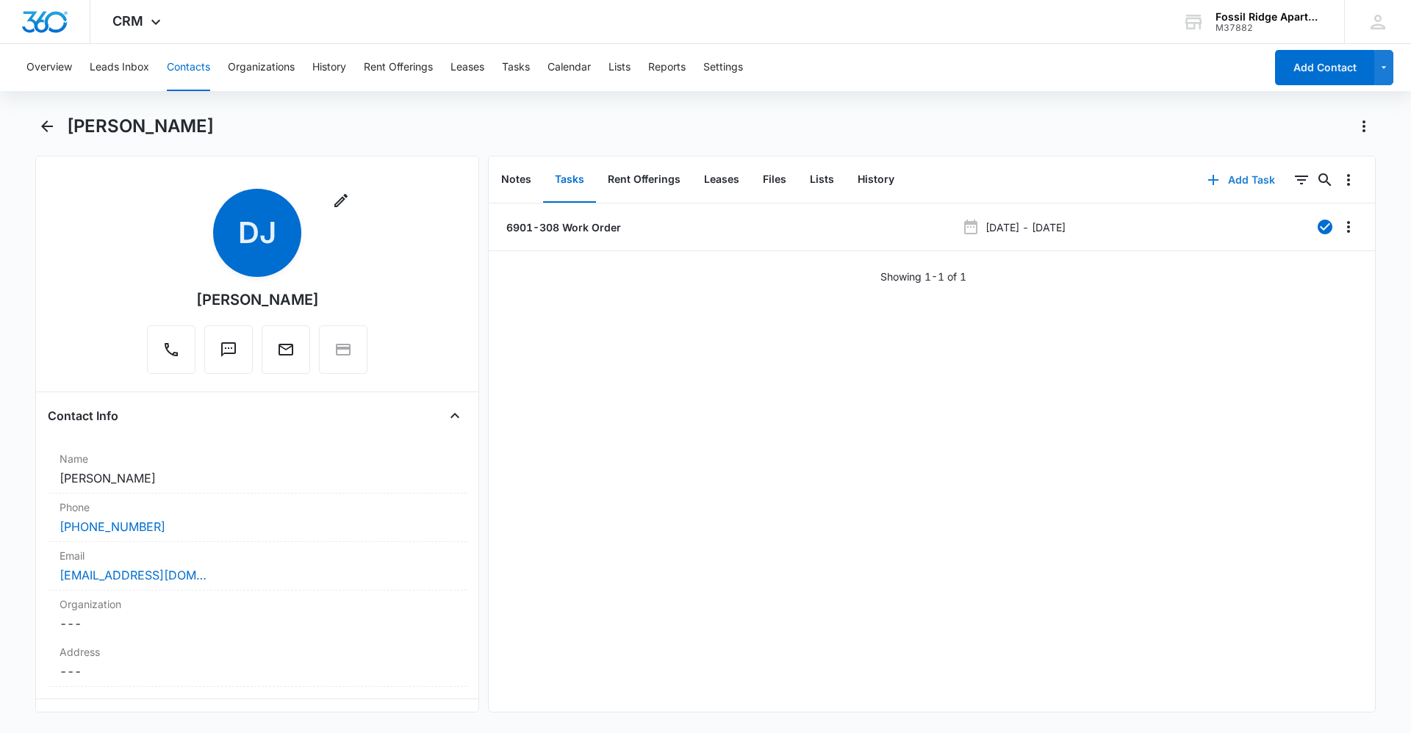
click at [1250, 184] on button "Add Task" at bounding box center [1241, 179] width 97 height 35
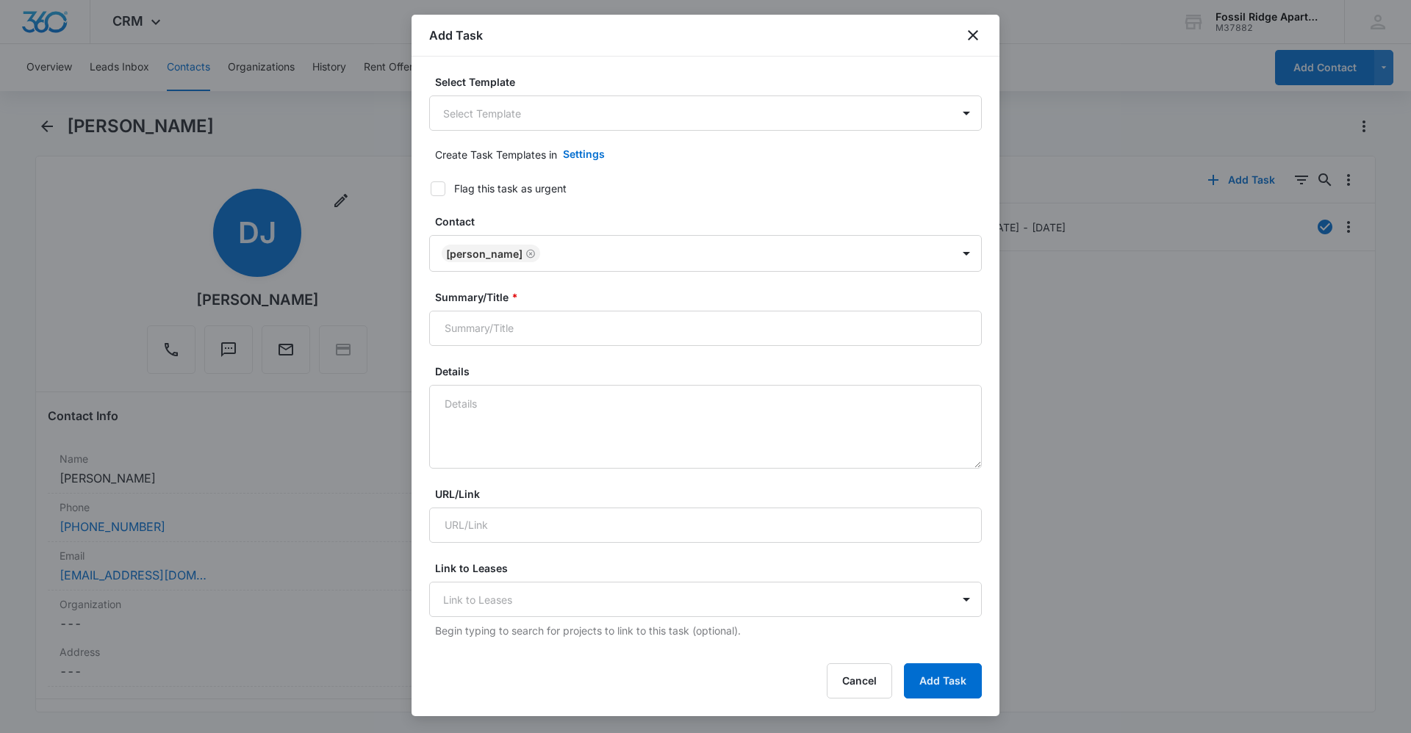
click at [571, 133] on form "Select Template Select Template Create Task Templates in Settings Flag this tas…" at bounding box center [705, 716] width 553 height 1285
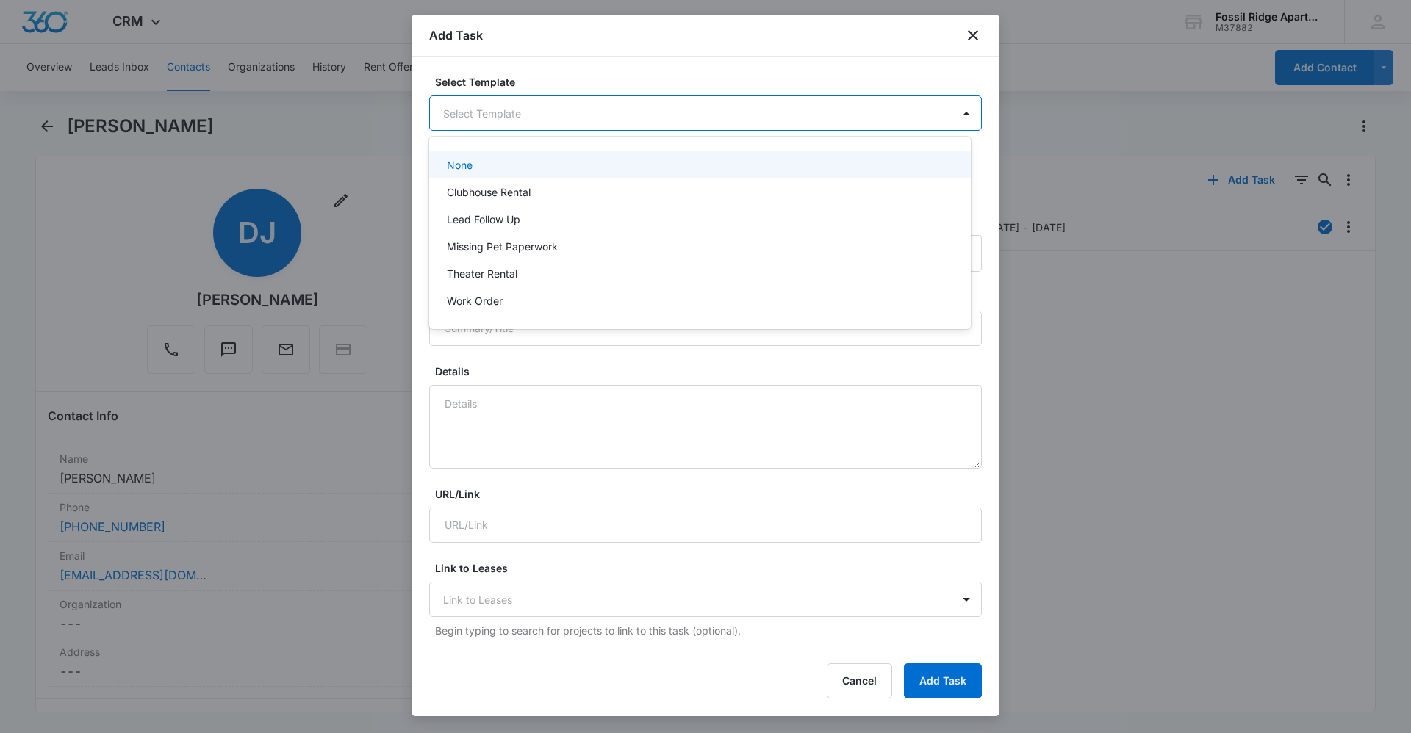
drag, startPoint x: 575, startPoint y: 120, endPoint x: 564, endPoint y: 173, distance: 54.8
click at [582, 125] on body "CRM Apps Reputation Websites Forms CRM Email Social Content Ads Intelligence Fi…" at bounding box center [705, 366] width 1411 height 733
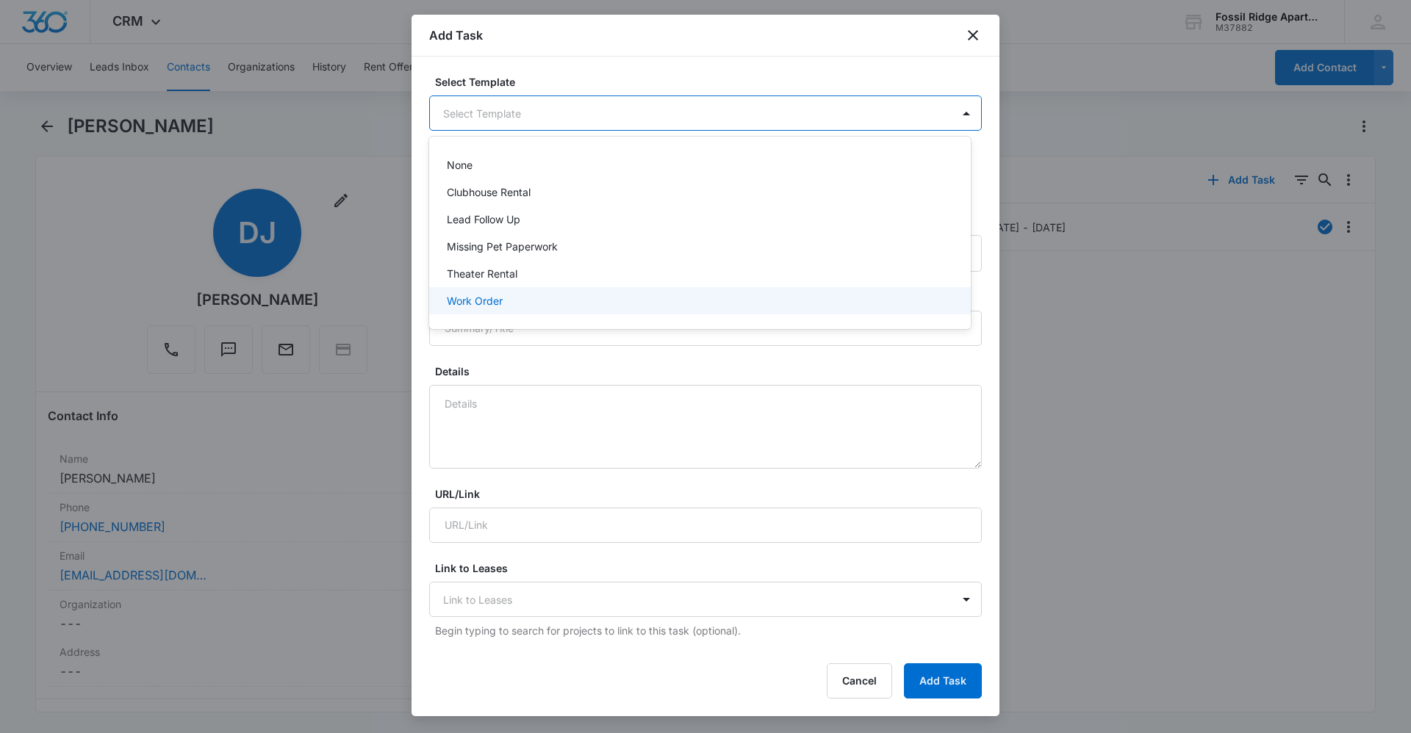
click at [535, 293] on div "Work Order" at bounding box center [700, 300] width 542 height 27
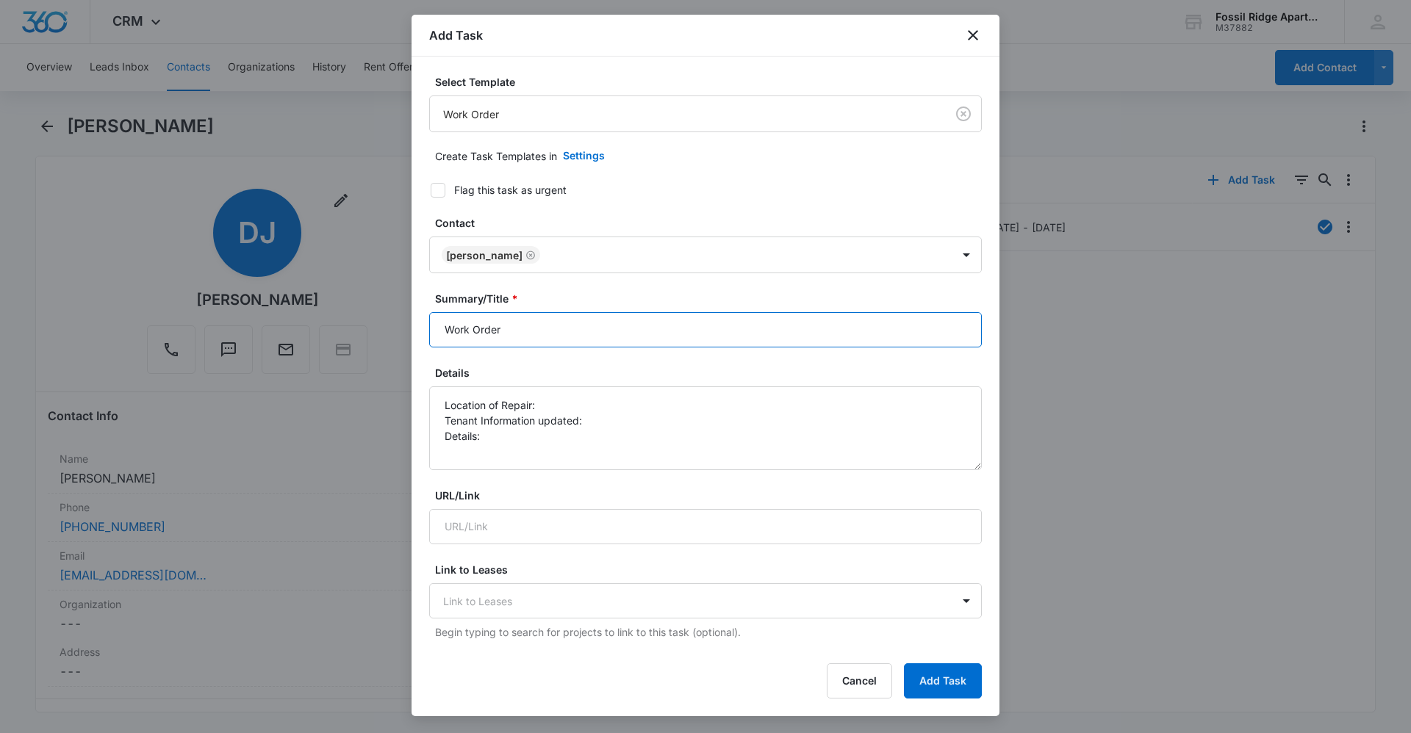
click at [541, 337] on input "Work Order" at bounding box center [705, 329] width 553 height 35
type input "Work Order 6901-308"
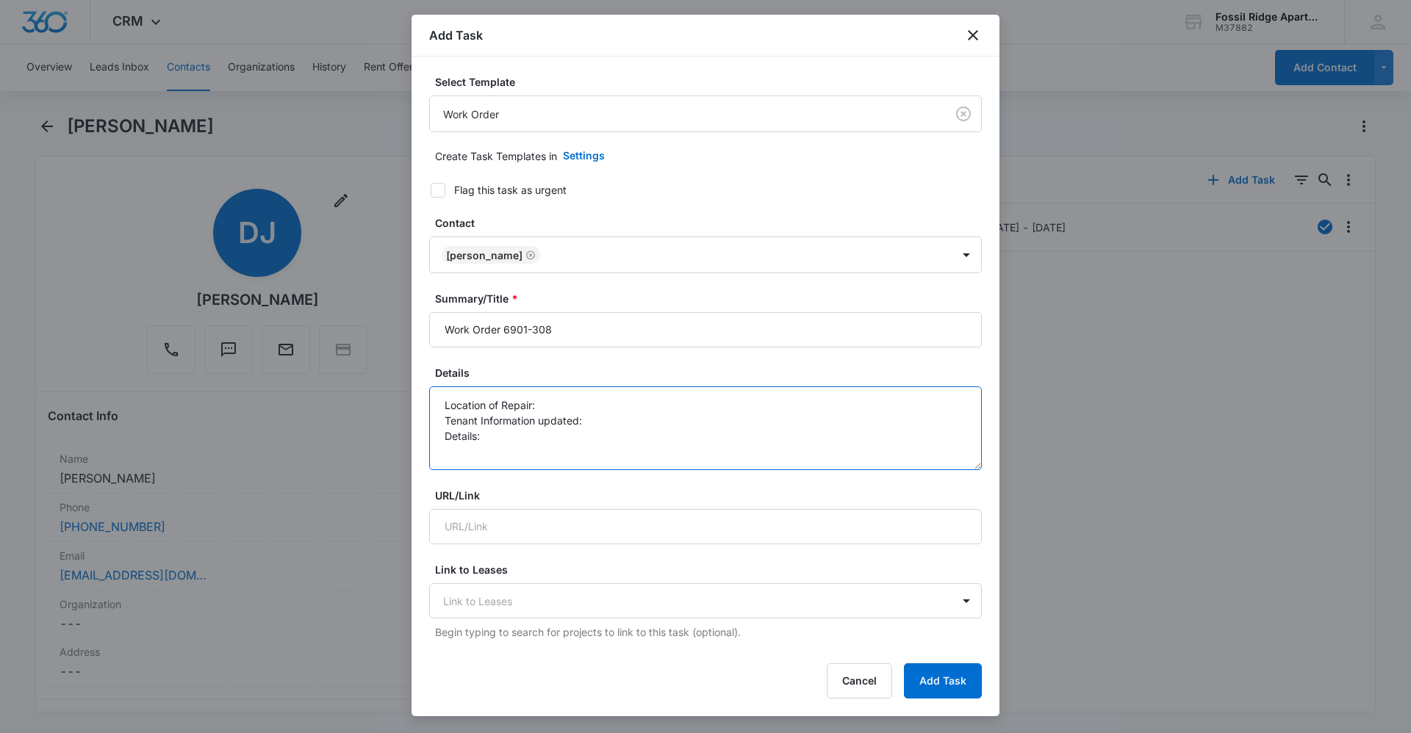
click at [576, 403] on textarea "Location of Repair: Tenant Information updated: Details:" at bounding box center [705, 429] width 553 height 84
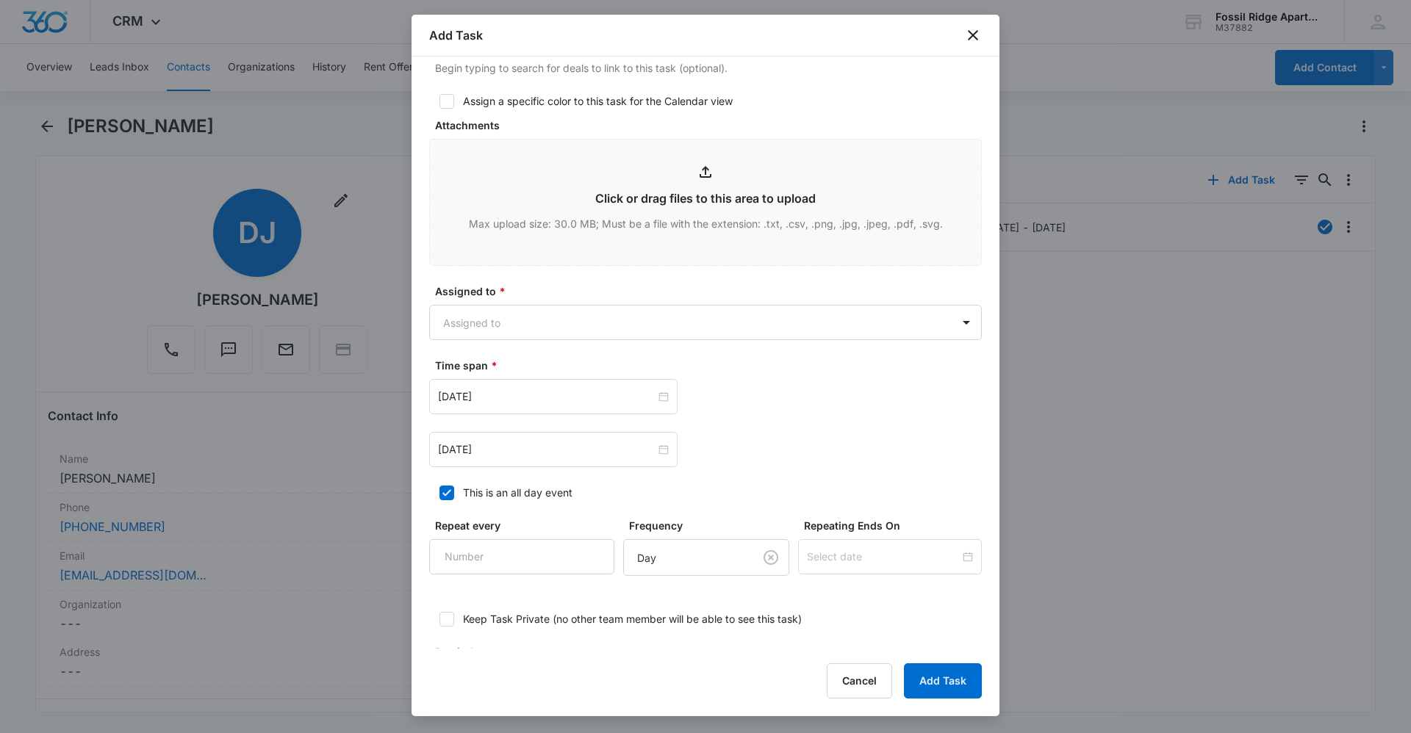
scroll to position [661, 0]
click at [579, 314] on body "CRM Apps Reputation Websites Forms CRM Email Social Content Ads Intelligence Fi…" at bounding box center [705, 366] width 1411 height 733
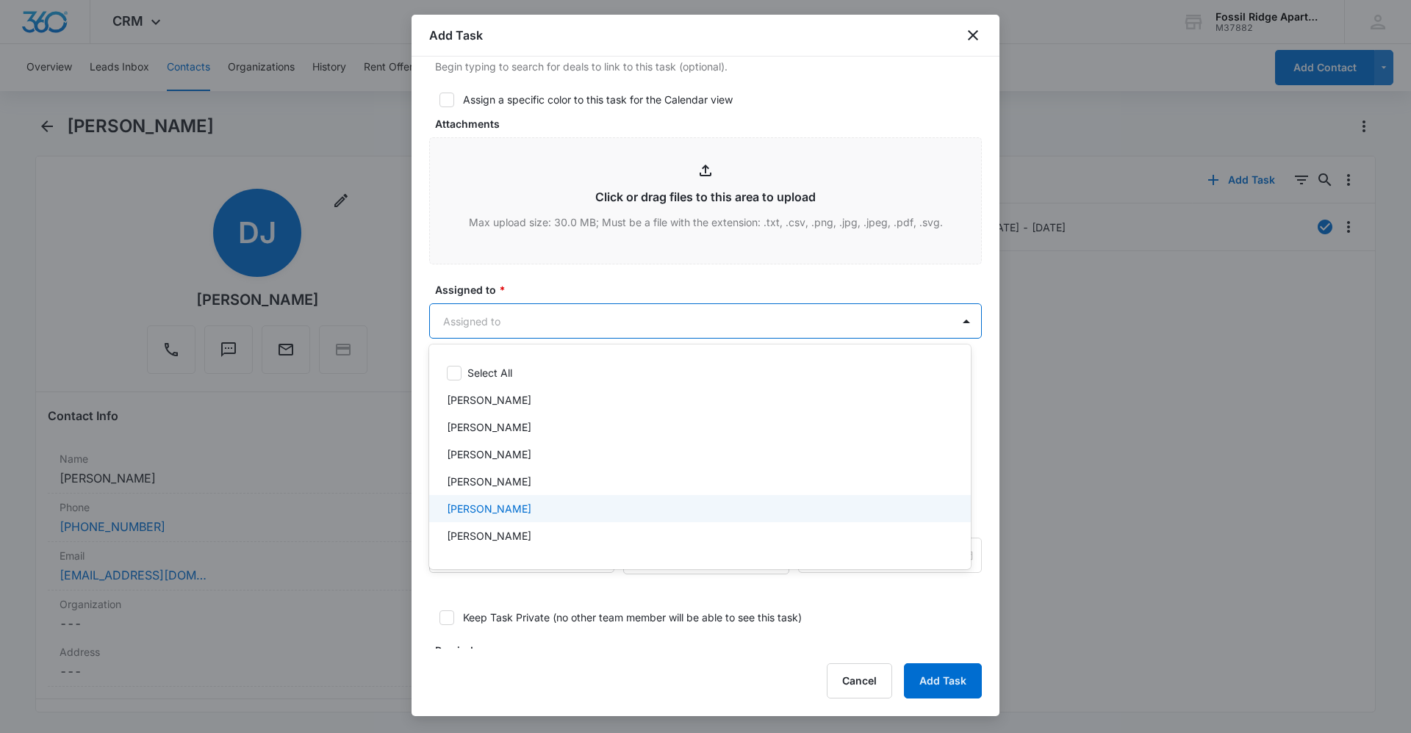
click at [575, 509] on div "[PERSON_NAME]" at bounding box center [698, 508] width 503 height 15
click at [697, 262] on div at bounding box center [705, 366] width 1411 height 733
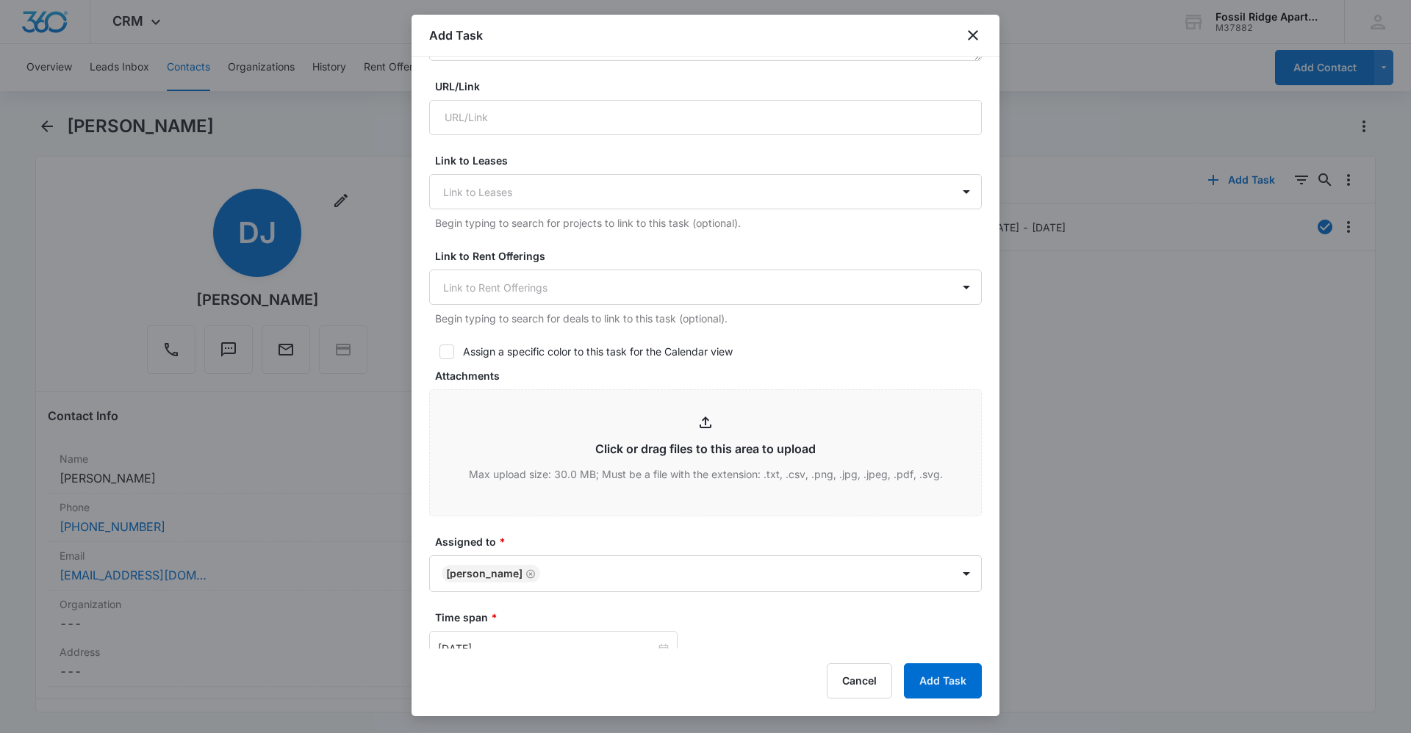
scroll to position [220, 0]
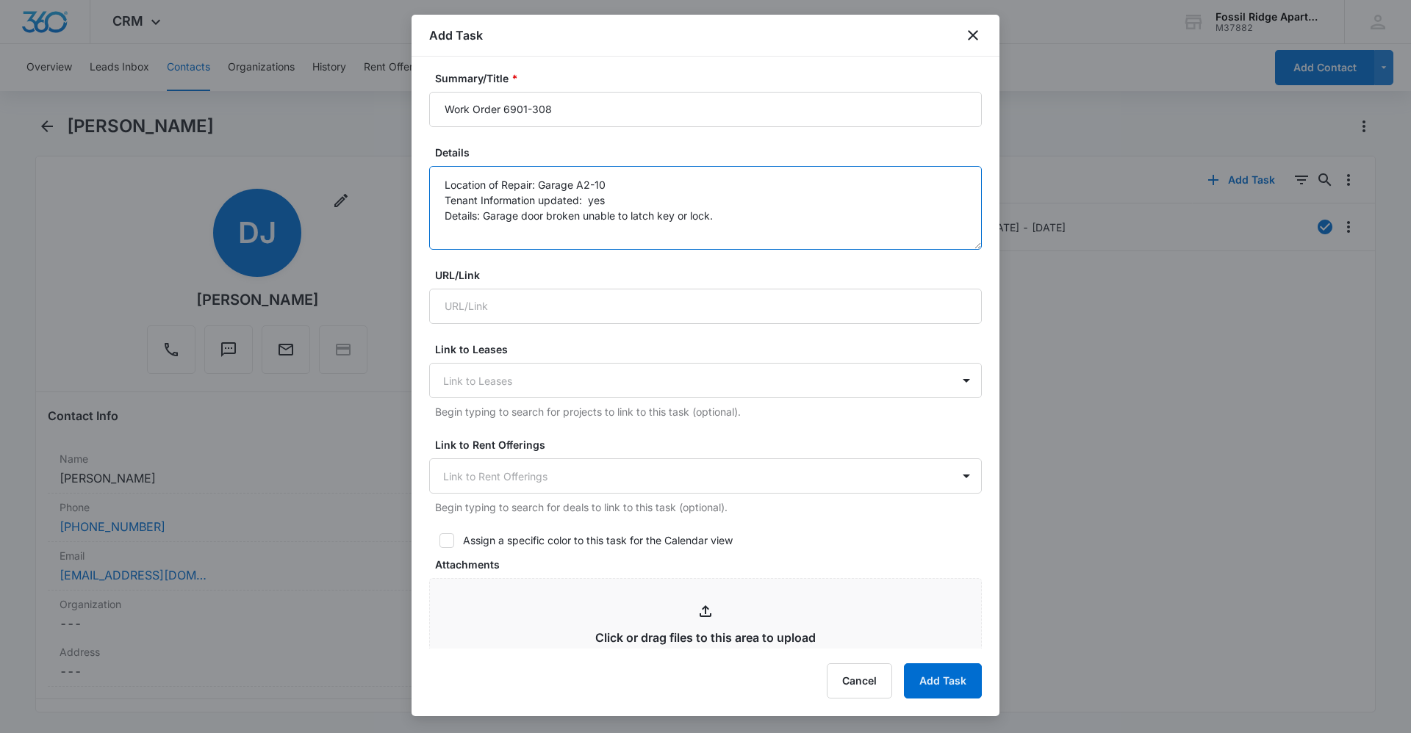
click at [753, 243] on textarea "Location of Repair: Garage A2-10 Tenant Information updated: yes Details: Garag…" at bounding box center [705, 208] width 553 height 84
click at [744, 216] on textarea "Location of Repair: Garage A2-10 Tenant Information updated: yes Details: Garag…" at bounding box center [705, 208] width 553 height 84
type textarea "Location of Repair: Garage A2-10 Tenant Information updated: yes Details: Garag…"
